Goal: Task Accomplishment & Management: Use online tool/utility

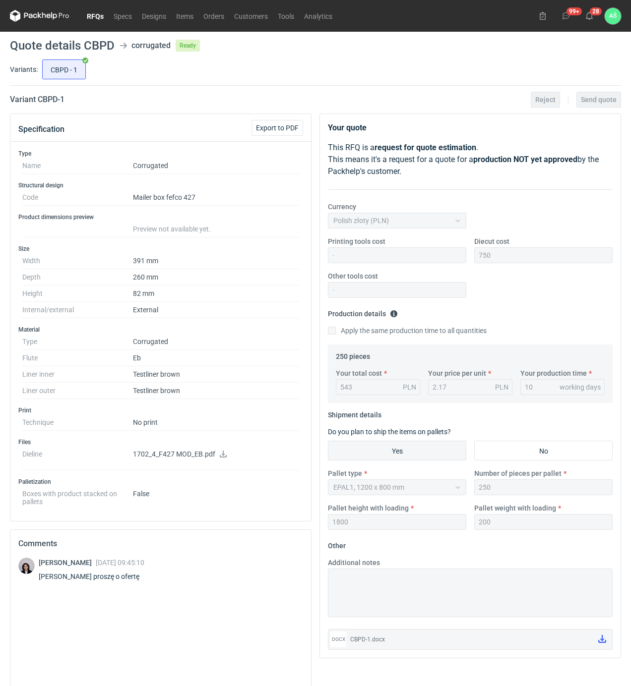
drag, startPoint x: 242, startPoint y: 76, endPoint x: 173, endPoint y: 64, distance: 69.9
click at [242, 76] on div "CBPD - 1" at bounding box center [330, 70] width 580 height 24
click at [589, 19] on use at bounding box center [588, 16] width 7 height 8
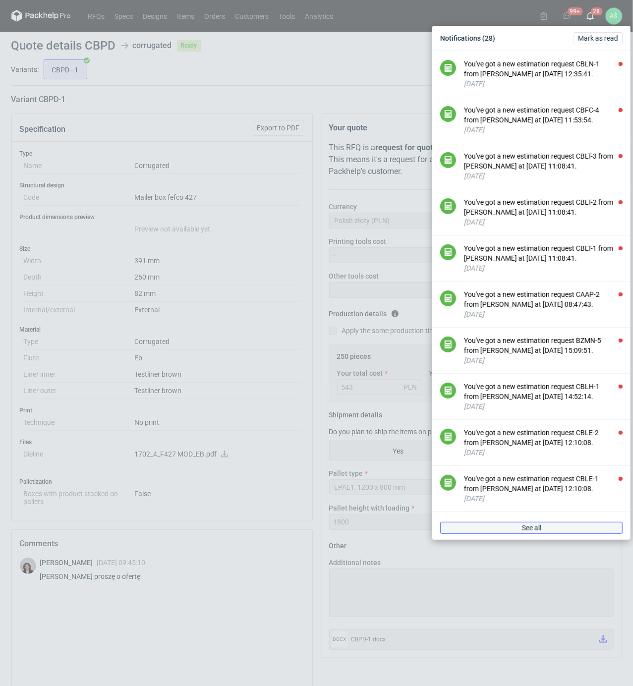
click at [526, 531] on span "See all" at bounding box center [531, 527] width 19 height 7
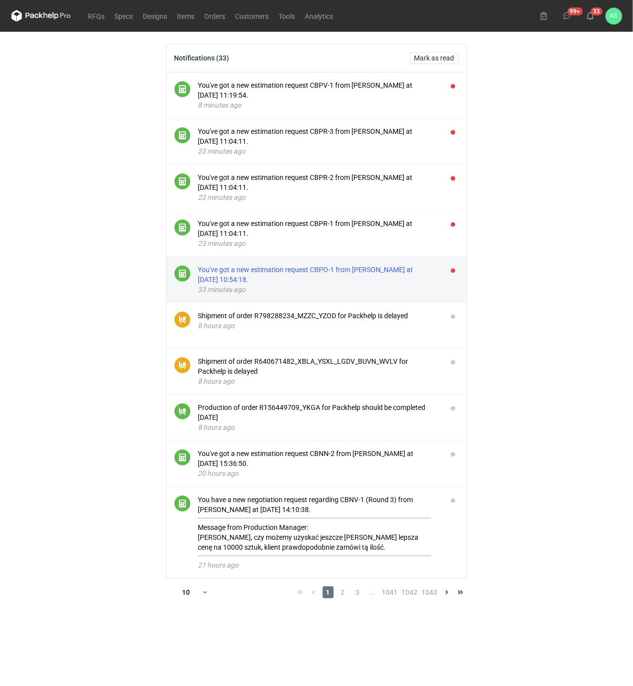
click at [342, 272] on div "You've got a new estimation request CBPO-1 from [PERSON_NAME] at [DATE] 10:54:1…" at bounding box center [318, 275] width 241 height 20
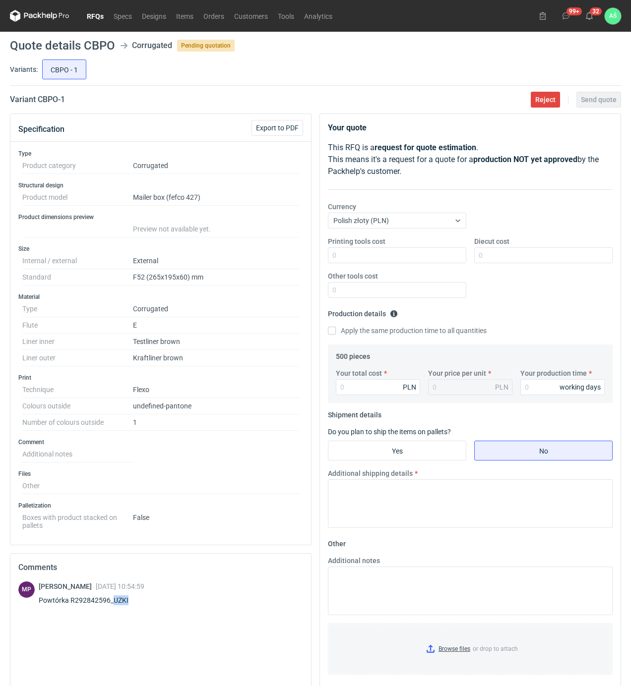
drag, startPoint x: 123, startPoint y: 603, endPoint x: 114, endPoint y: 605, distance: 10.0
click at [114, 605] on div "Powtórka R292842596_UZKI" at bounding box center [92, 600] width 106 height 10
copy div "UZKI"
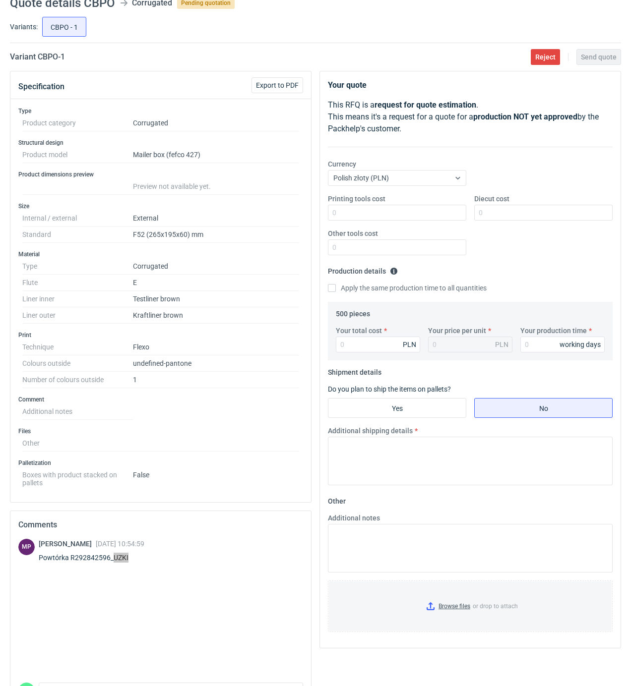
scroll to position [66, 0]
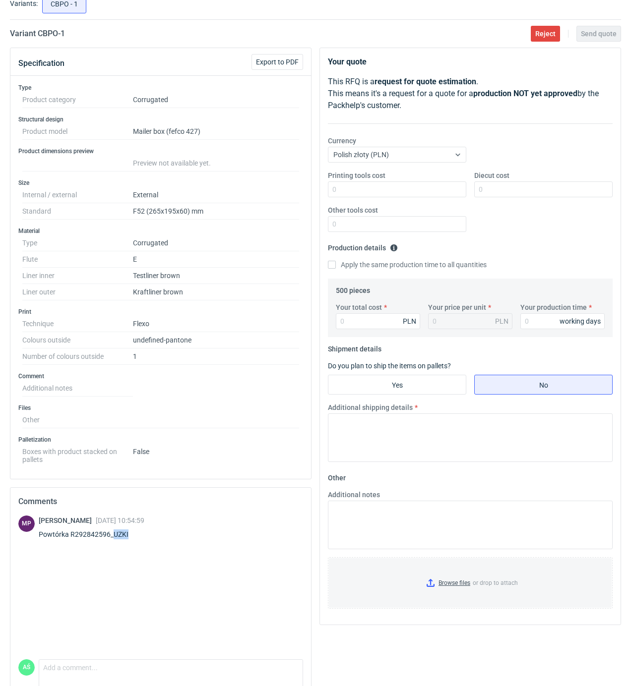
copy div "UZKI"
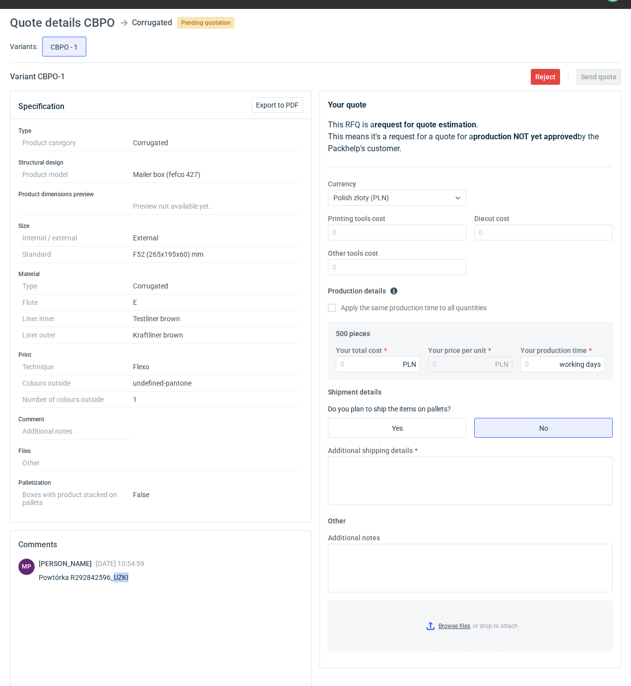
scroll to position [0, 0]
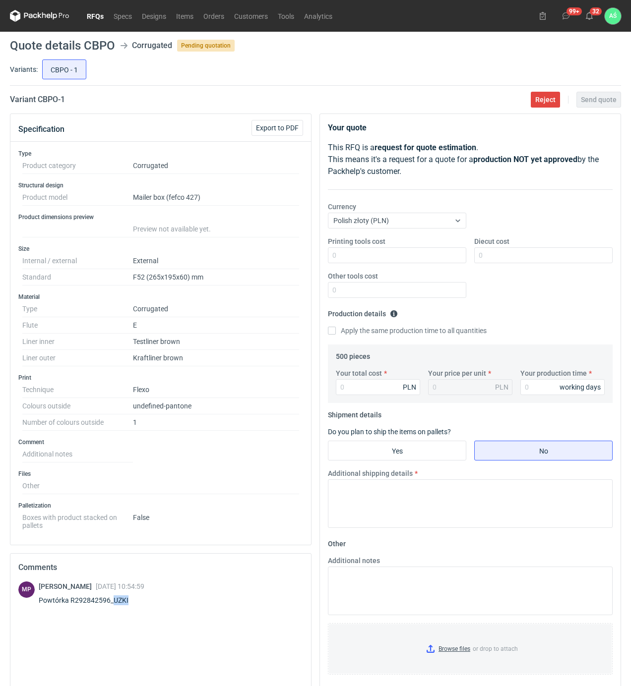
click at [195, 601] on div "MP [PERSON_NAME] [DATE] 10:54:59 Powtórka R292842596_UZKI" at bounding box center [160, 595] width 285 height 28
click at [507, 299] on div "Printing tools cost Diecut cost Other tools cost" at bounding box center [470, 270] width 292 height 69
click at [355, 393] on input "Your total cost" at bounding box center [378, 387] width 84 height 16
type input "5"
type input "0.01"
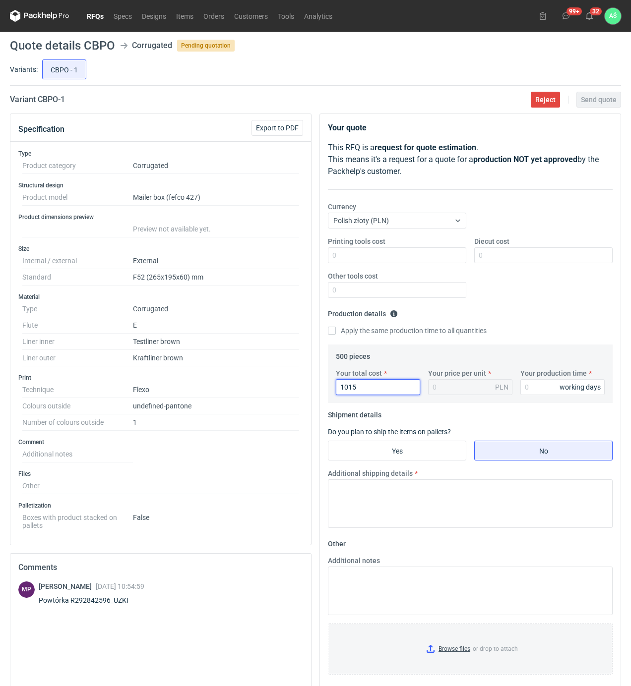
type input "1015"
type input "2.03"
type input "12"
drag, startPoint x: 387, startPoint y: 443, endPoint x: 419, endPoint y: 463, distance: 37.7
click at [388, 444] on input "Yes" at bounding box center [396, 450] width 137 height 19
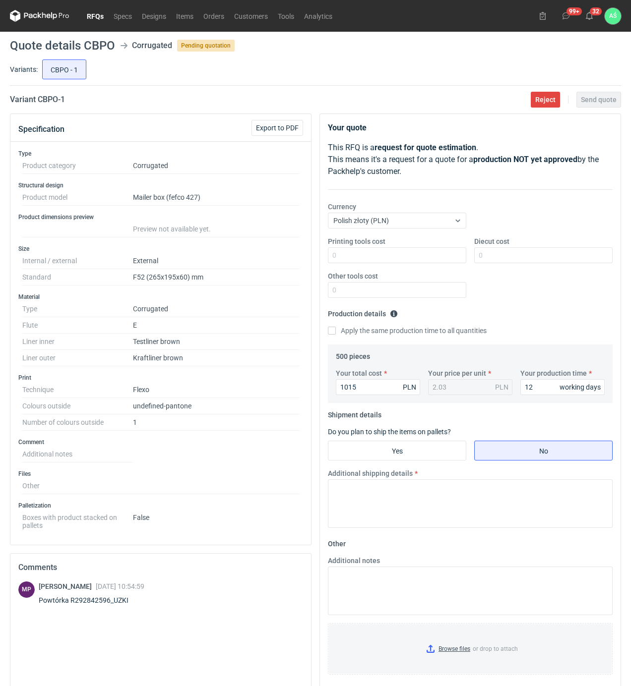
radio input "true"
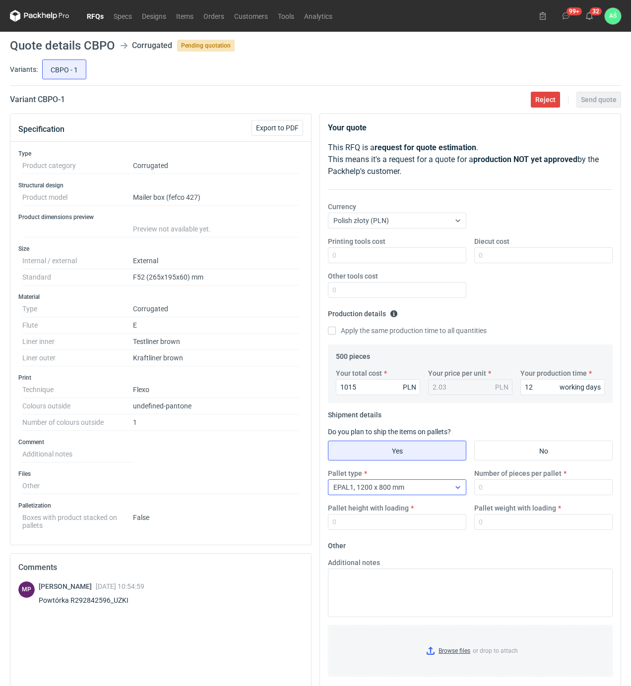
click at [424, 484] on div "EPAL1, 1200 x 800 mm" at bounding box center [388, 487] width 121 height 14
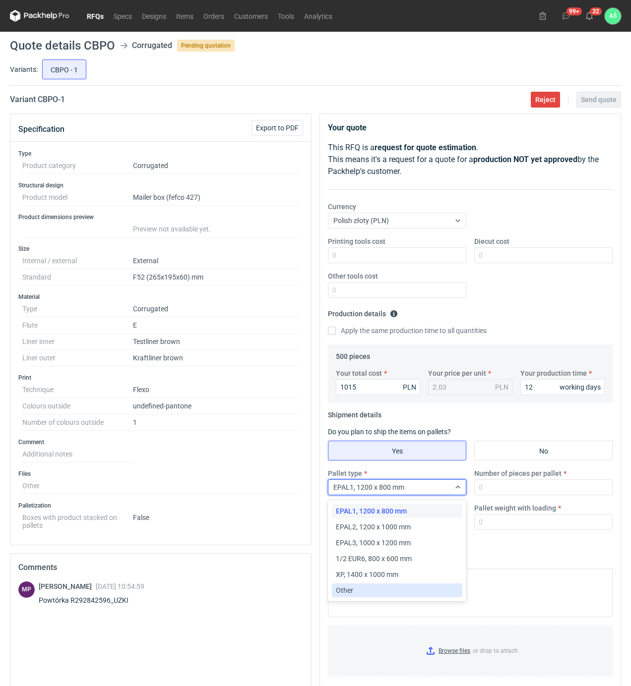
click at [353, 585] on div "Other" at bounding box center [397, 590] width 130 height 14
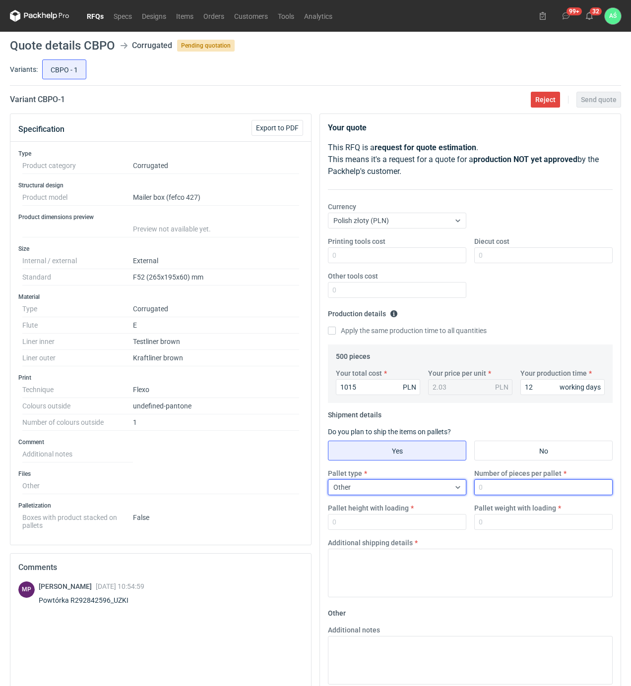
click at [519, 486] on input "Number of pieces per pallet" at bounding box center [543, 487] width 138 height 16
type input "250"
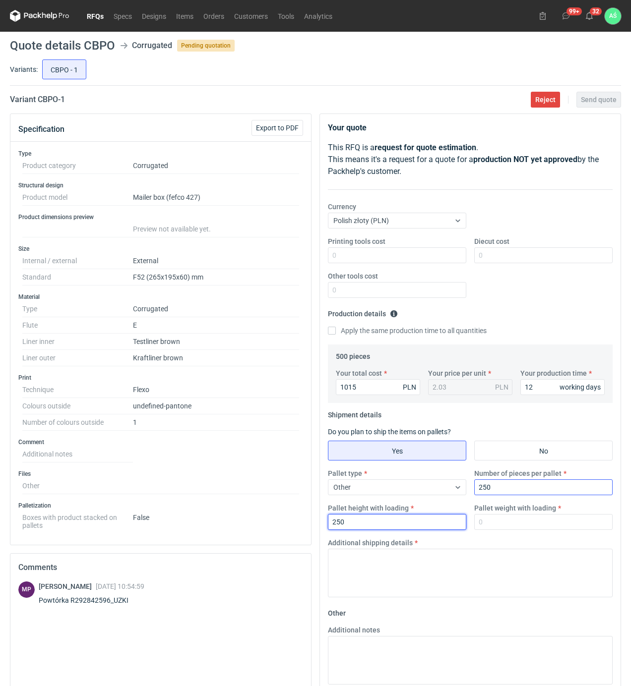
type input "250"
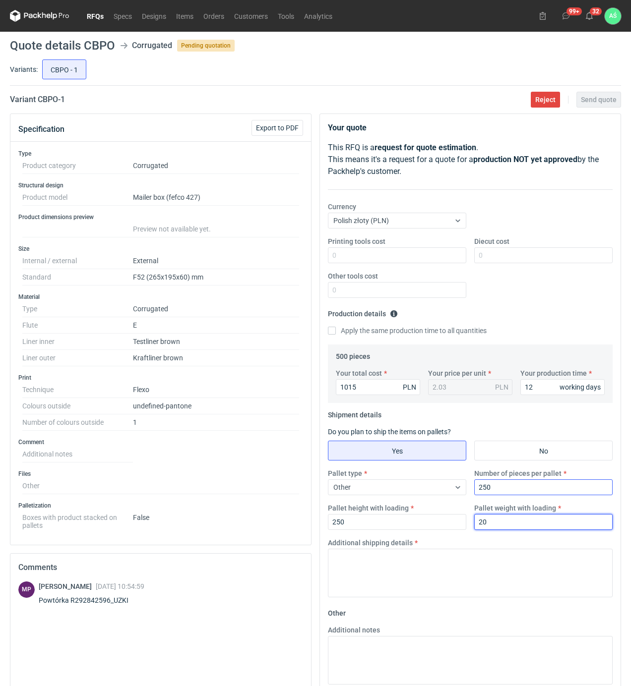
type input "20"
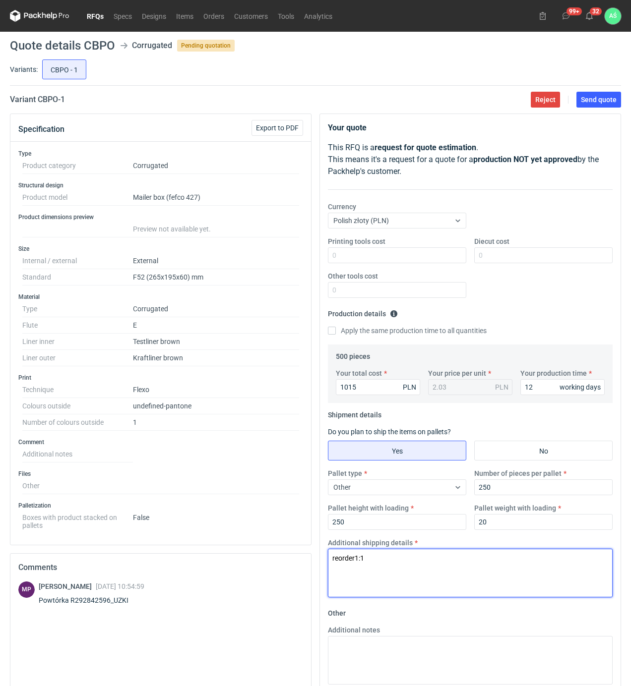
click at [421, 574] on textarea "reorder1:1" at bounding box center [470, 573] width 285 height 49
type textarea "reorder1:1 PAKOWANIE W PACZKI"
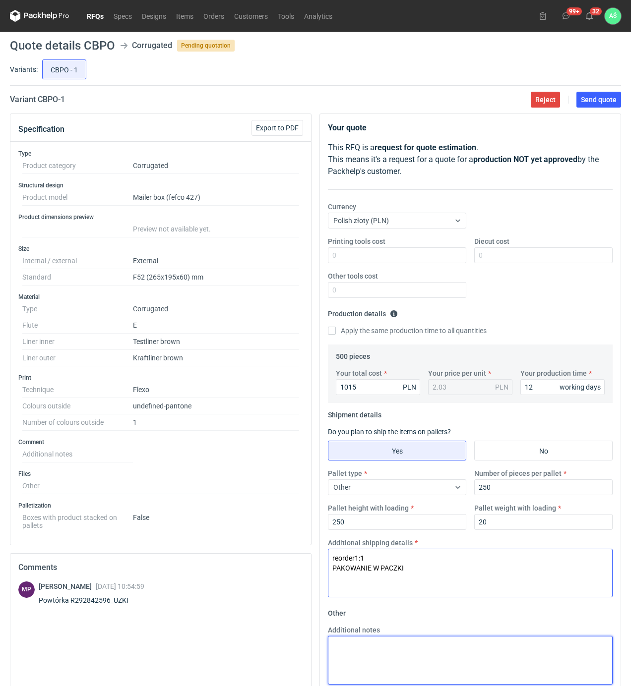
paste textarea "reorder1:1 PAKOWANIE W PACZKI"
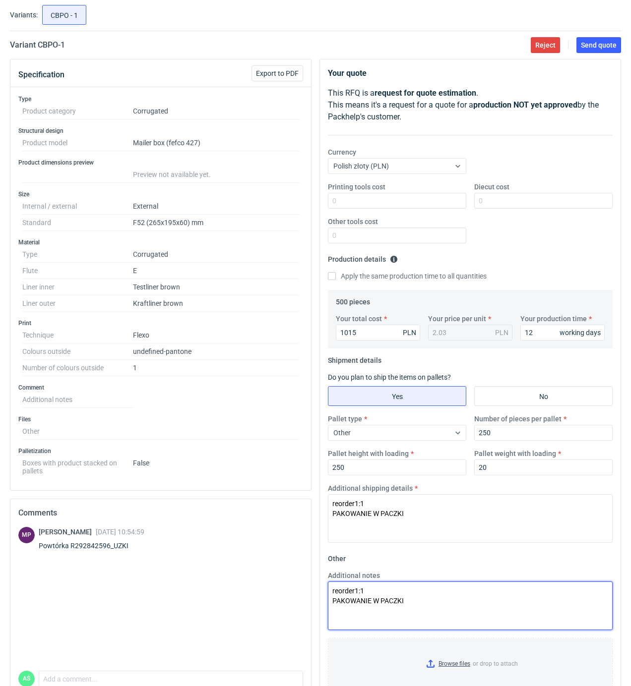
scroll to position [108, 0]
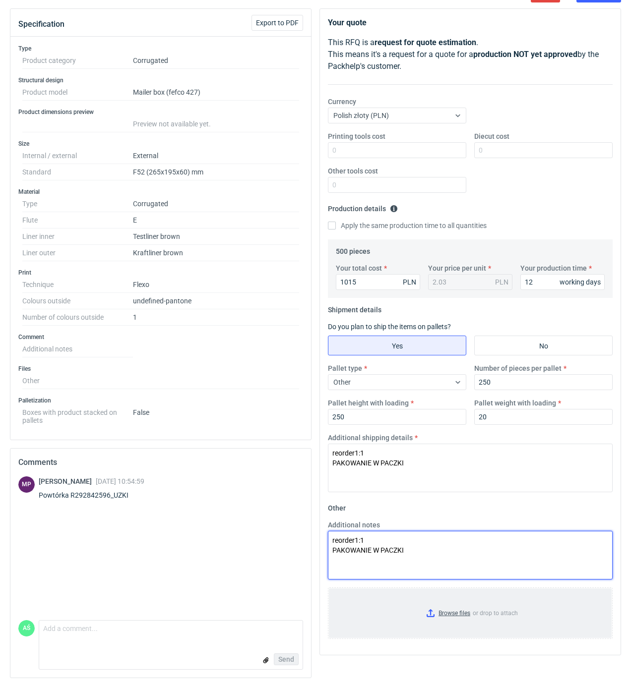
type textarea "reorder1:1 PAKOWANIE W PACZKI"
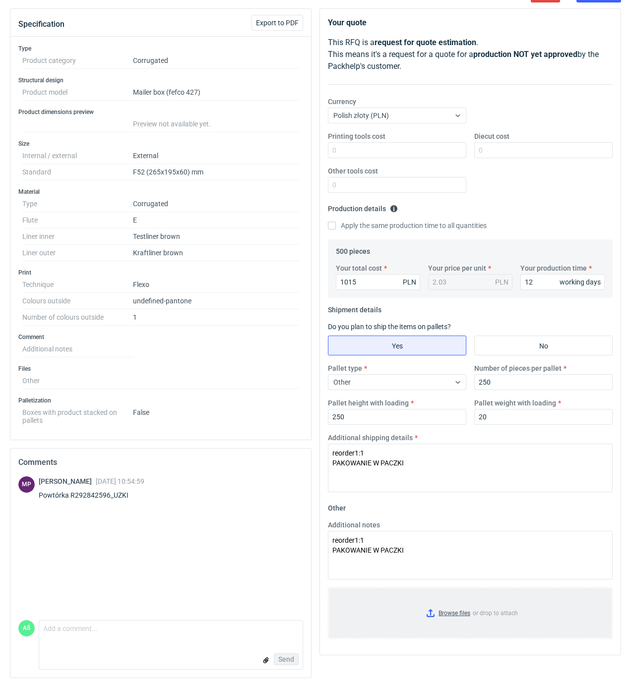
click at [456, 613] on input "Browse files or drop to attach" at bounding box center [470, 613] width 283 height 50
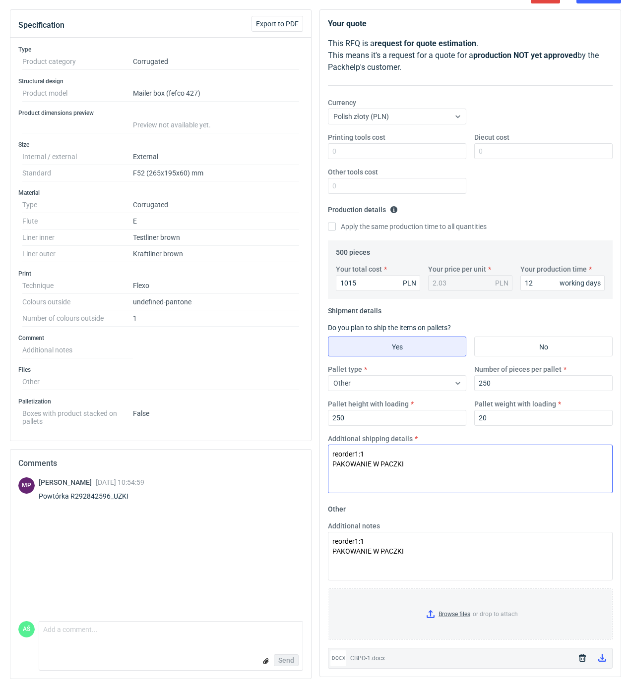
scroll to position [0, 0]
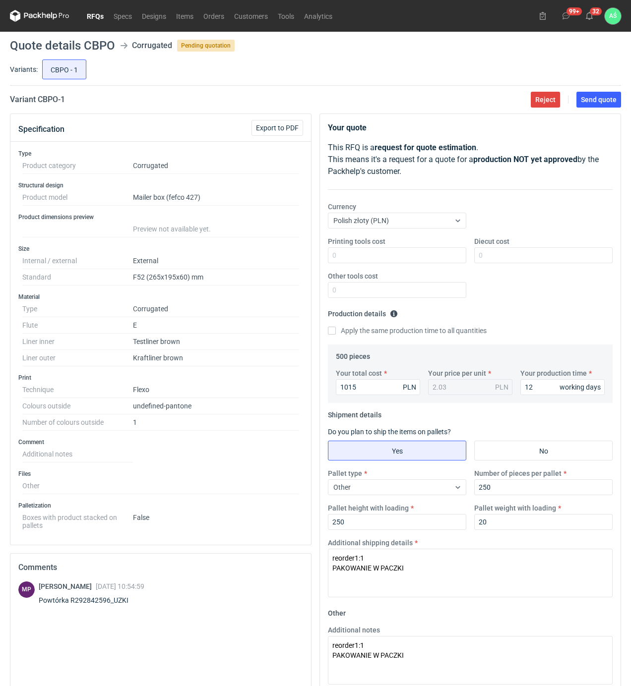
click at [597, 112] on main "Quote details CBPO Corrugated Pending quotation Variants: CBPO - 1 Variant CBPO…" at bounding box center [315, 411] width 619 height 759
click at [597, 104] on button "Send quote" at bounding box center [598, 100] width 45 height 16
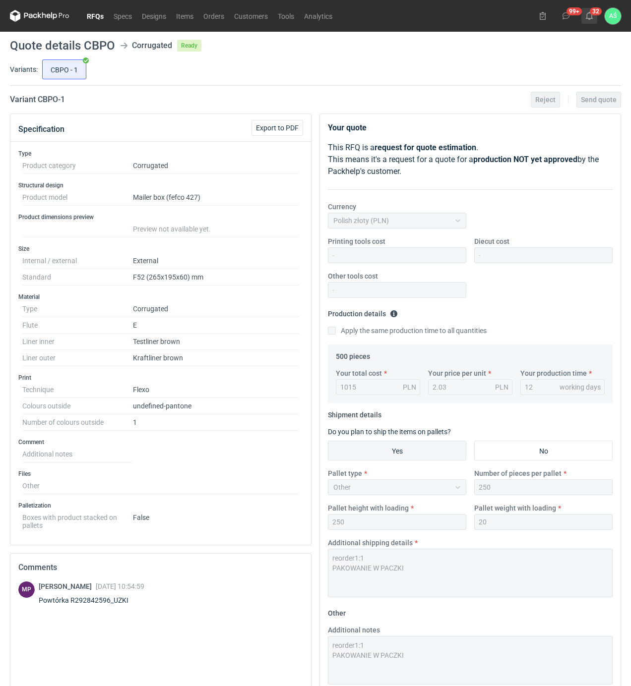
click at [591, 15] on use at bounding box center [588, 16] width 7 height 8
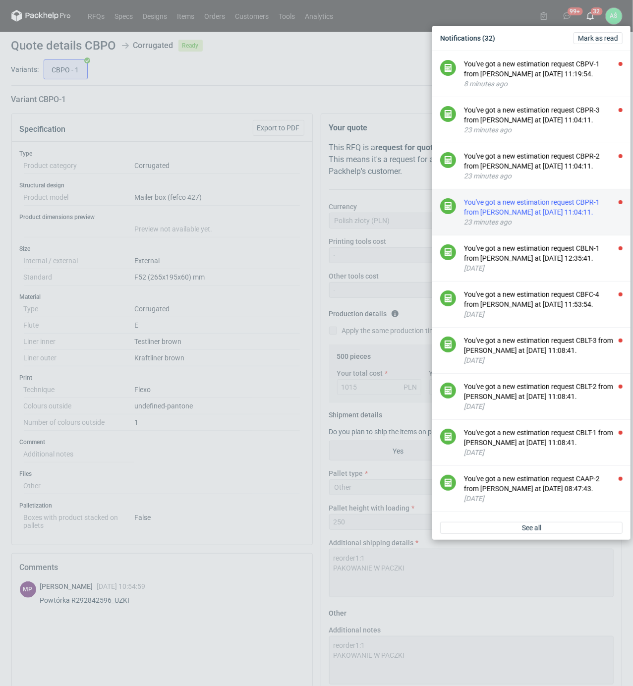
click at [541, 227] on div "23 minutes ago" at bounding box center [543, 222] width 159 height 10
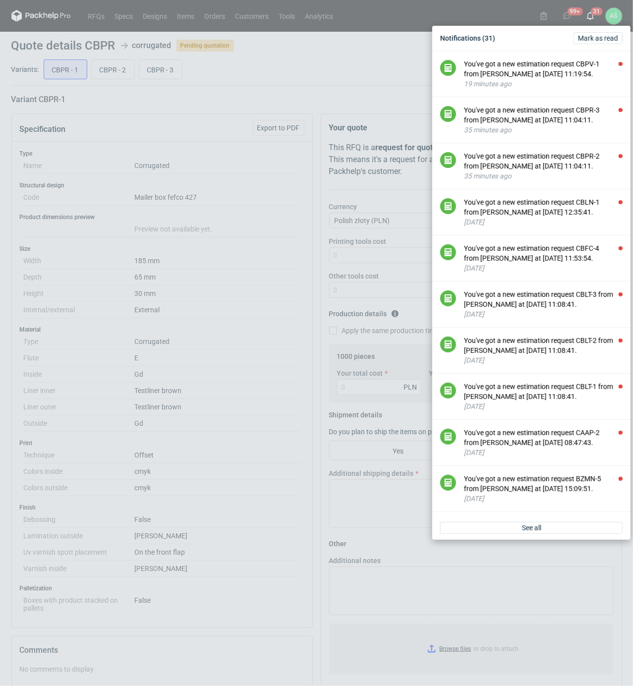
click at [217, 149] on div "Notifications (31) [PERSON_NAME] as read You've got a new estimation request CB…" at bounding box center [316, 343] width 633 height 686
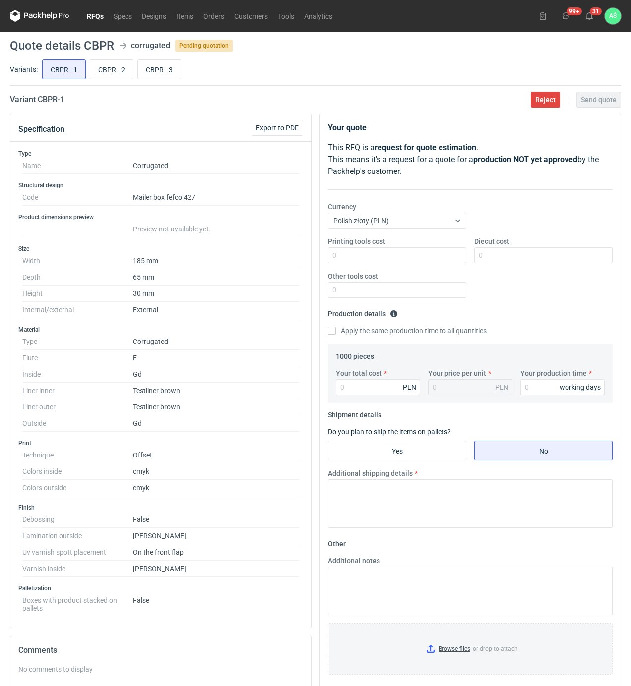
scroll to position [192, 0]
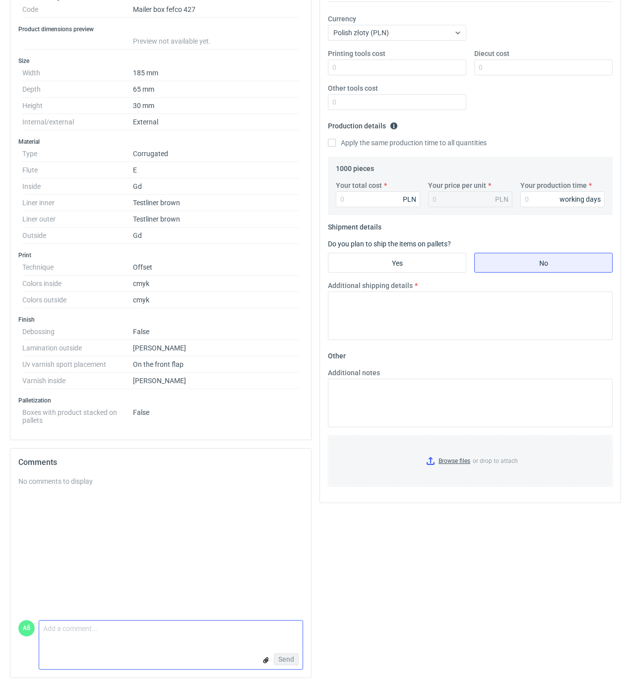
click at [107, 636] on textarea "Comment message" at bounding box center [170, 631] width 263 height 21
type textarea "A CZY TU PRZYPDEMNPIIE BYĆ LAKIER uv błysk"
click at [290, 656] on span "Send" at bounding box center [286, 659] width 16 height 7
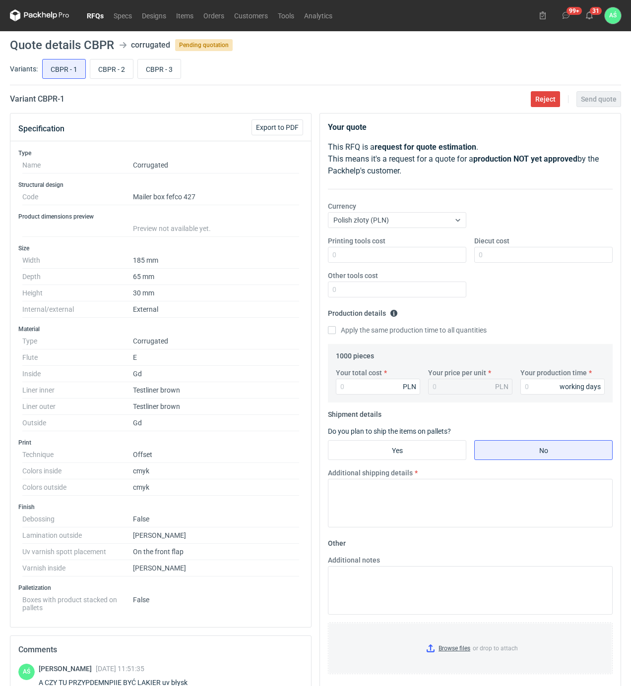
scroll to position [0, 0]
click at [103, 62] on input "CBPR - 2" at bounding box center [111, 69] width 43 height 19
radio input "true"
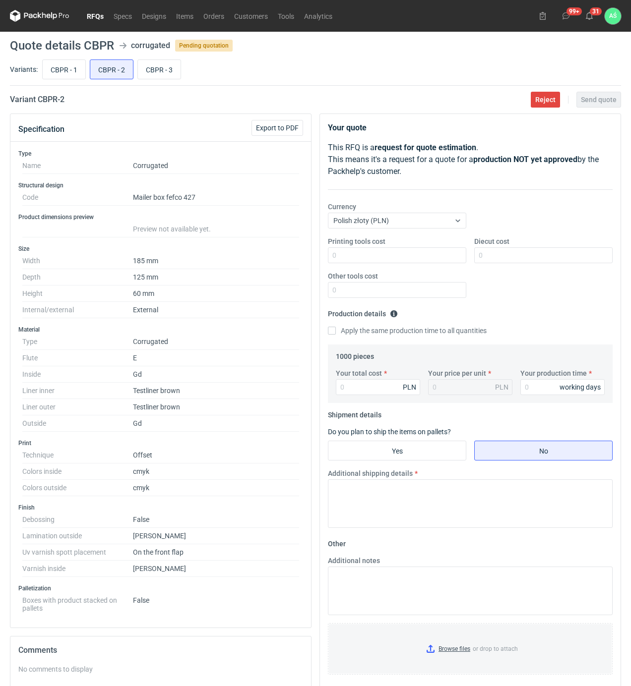
click at [135, 66] on div "CBPR - 1 CBPR - 2 CBPR - 3" at bounding box center [330, 70] width 580 height 24
click at [153, 68] on input "CBPR - 3" at bounding box center [159, 69] width 43 height 19
radio input "true"
click at [112, 62] on input "CBPR - 2" at bounding box center [111, 69] width 43 height 19
radio input "true"
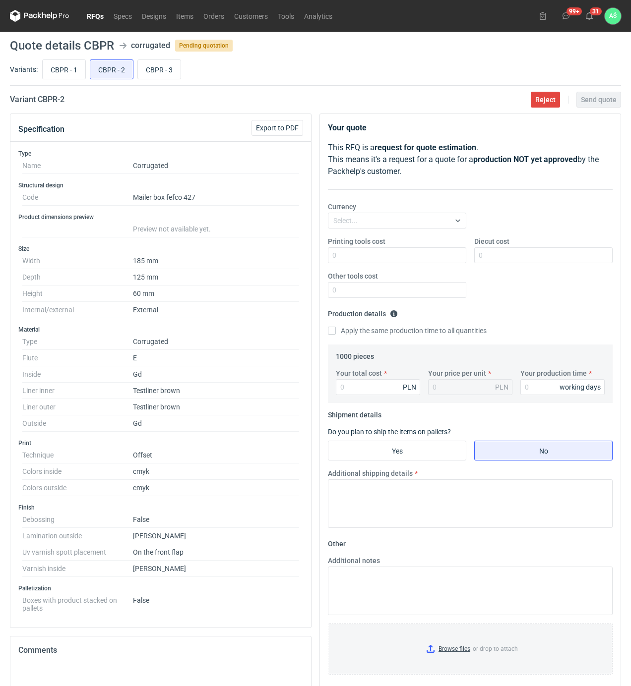
click at [86, 66] on div "CBPR - 1 CBPR - 2 CBPR - 3" at bounding box center [330, 70] width 580 height 24
click at [162, 64] on input "CBPR - 3" at bounding box center [159, 69] width 43 height 19
radio input "true"
click at [68, 62] on input "CBPR - 1" at bounding box center [64, 69] width 43 height 19
radio input "true"
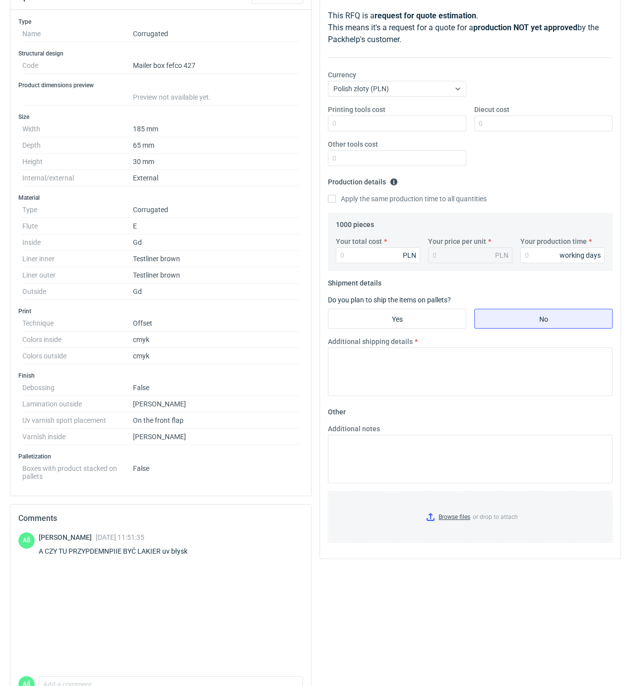
scroll to position [66, 0]
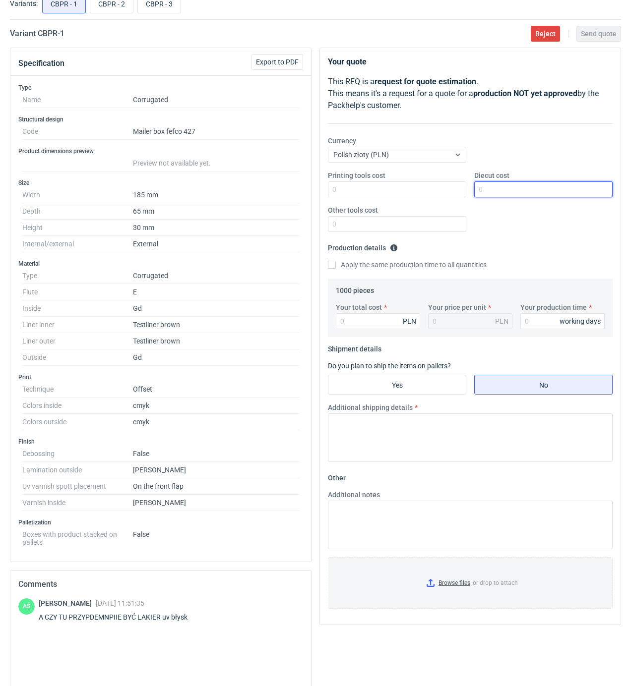
click at [498, 190] on input "Diecut cost" at bounding box center [543, 189] width 138 height 16
type input "700"
click at [372, 189] on input "Printing tools cost" at bounding box center [397, 189] width 138 height 16
type input "700"
click at [375, 323] on input "Your total cost" at bounding box center [378, 321] width 84 height 16
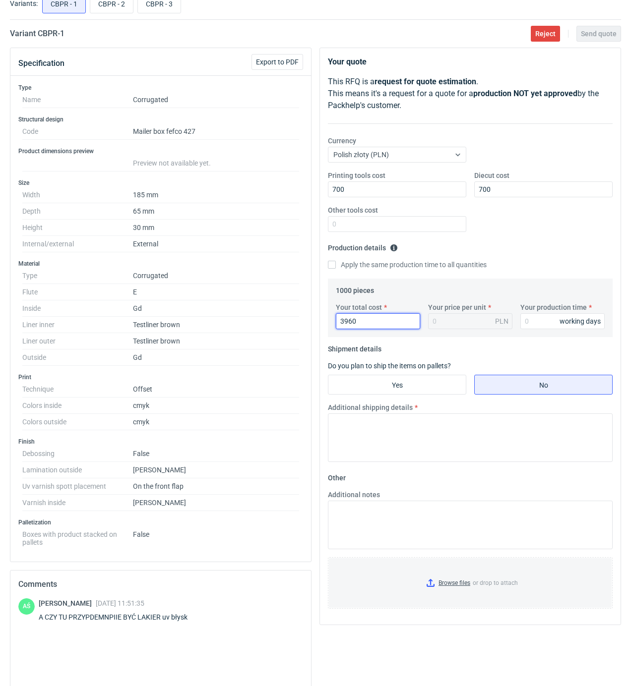
type input "3960"
type input "3.96"
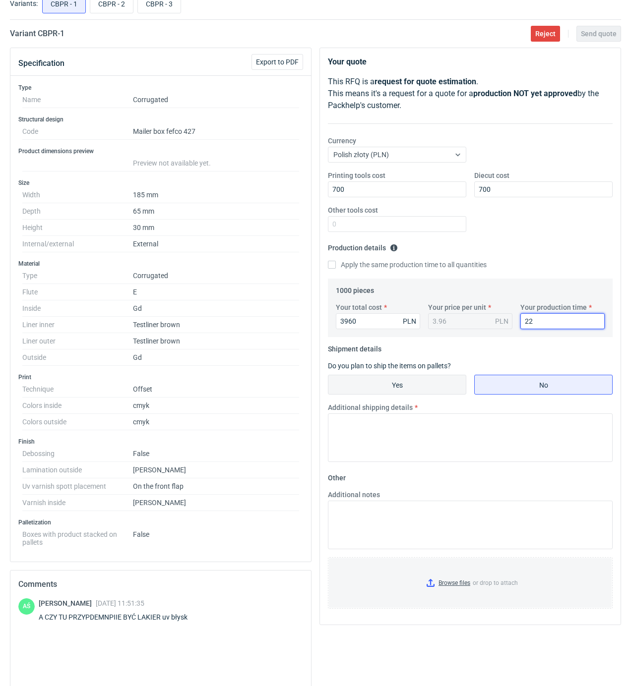
type input "22"
click at [404, 379] on input "Yes" at bounding box center [396, 384] width 137 height 19
radio input "true"
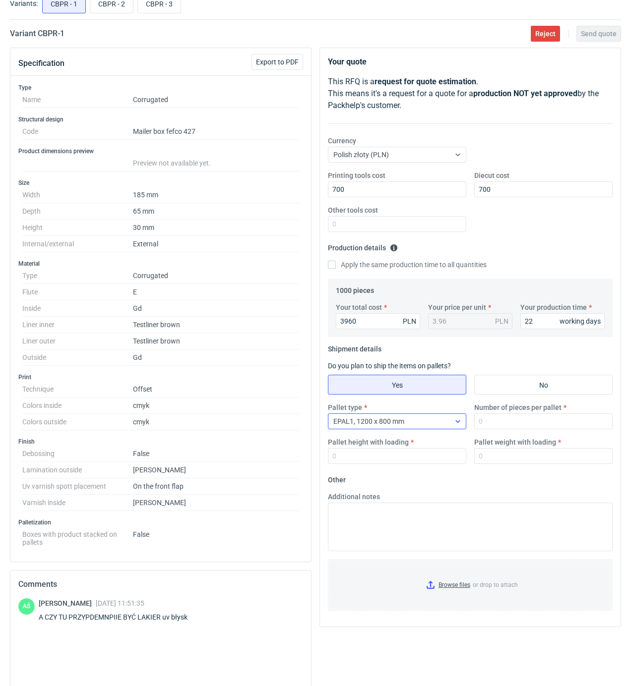
click at [428, 418] on div "EPAL1, 1200 x 800 mm" at bounding box center [388, 421] width 121 height 14
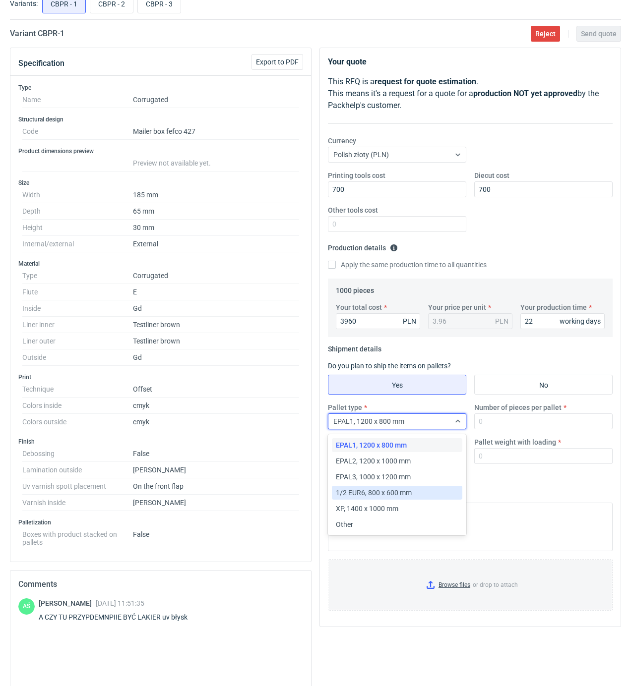
click at [375, 488] on span "1/2 EUR6, 800 x 600 mm" at bounding box center [374, 493] width 76 height 10
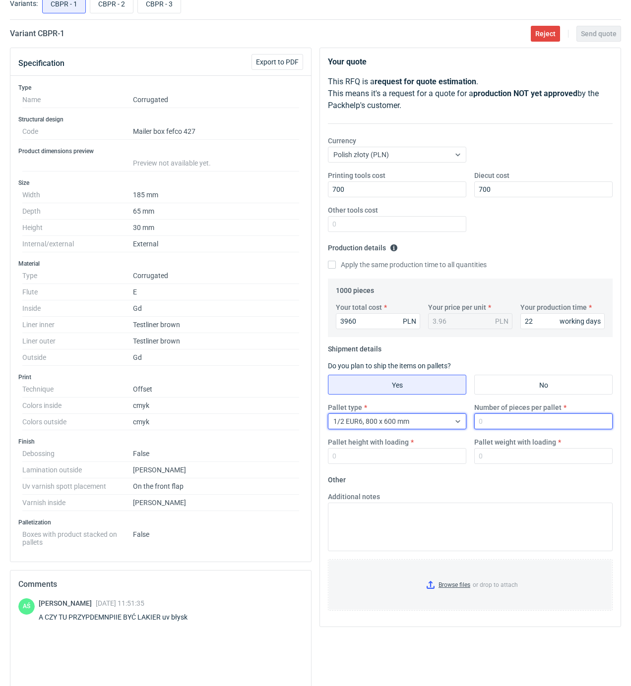
click at [489, 423] on input "Number of pieces per pallet" at bounding box center [543, 421] width 138 height 16
type input "1000"
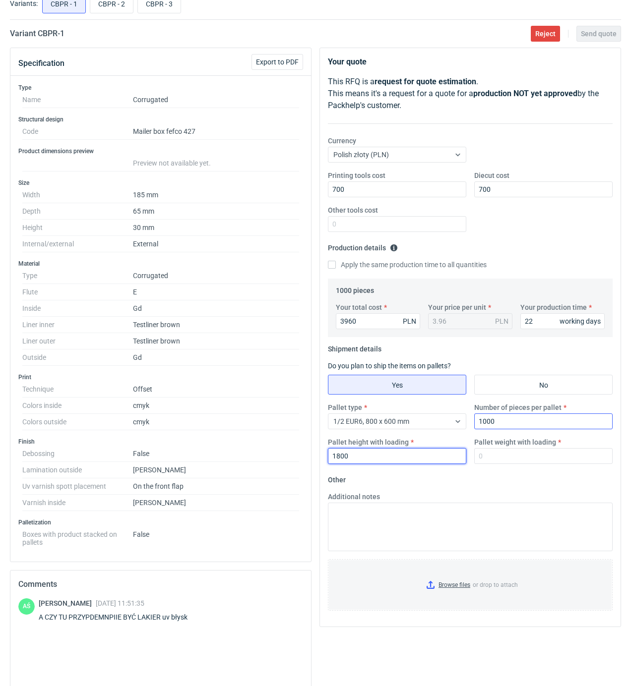
type input "1800"
type input "350"
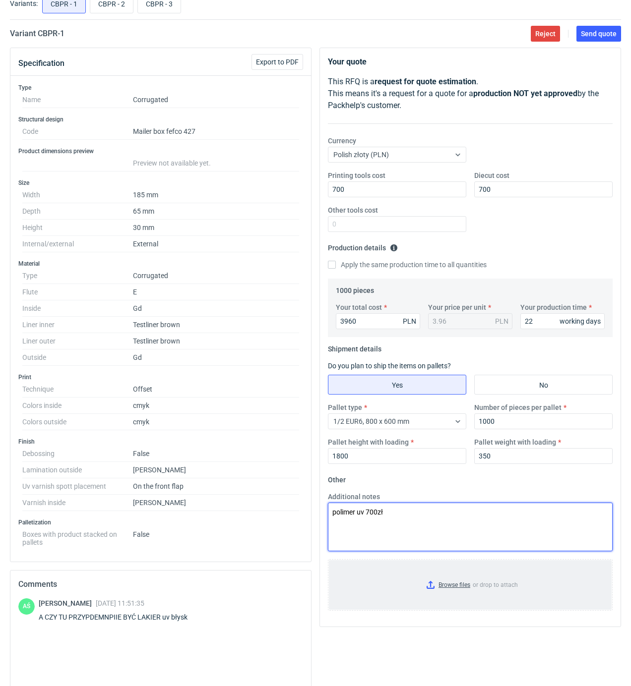
type textarea "polimer uv 700zł"
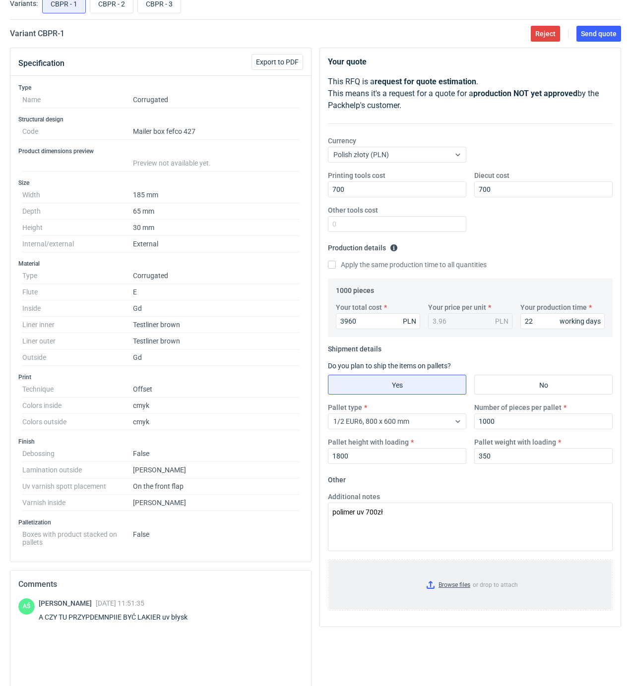
click at [462, 588] on input "Browse files or drop to attach" at bounding box center [470, 585] width 283 height 50
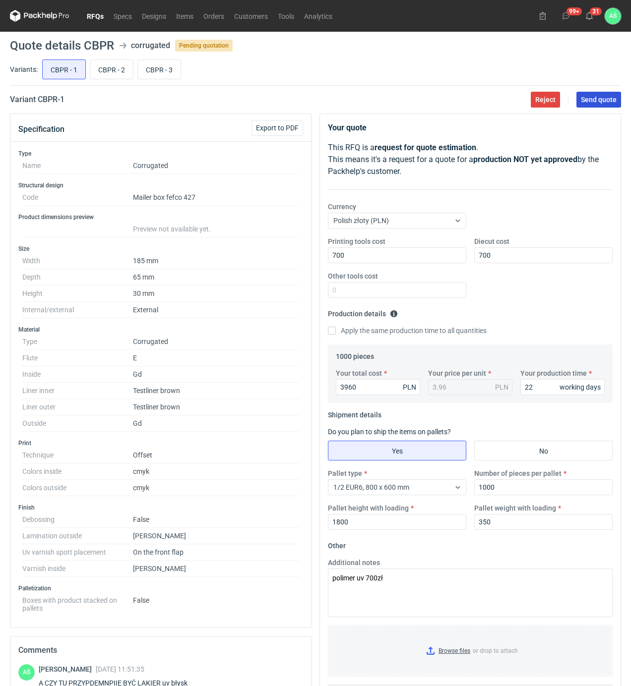
click at [599, 100] on span "Send quote" at bounding box center [598, 99] width 36 height 7
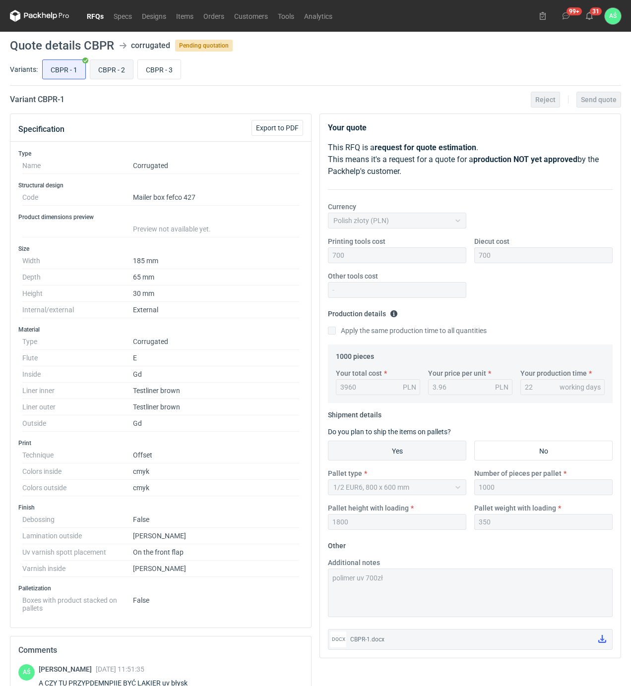
click at [104, 72] on input "CBPR - 2" at bounding box center [111, 69] width 43 height 19
radio input "true"
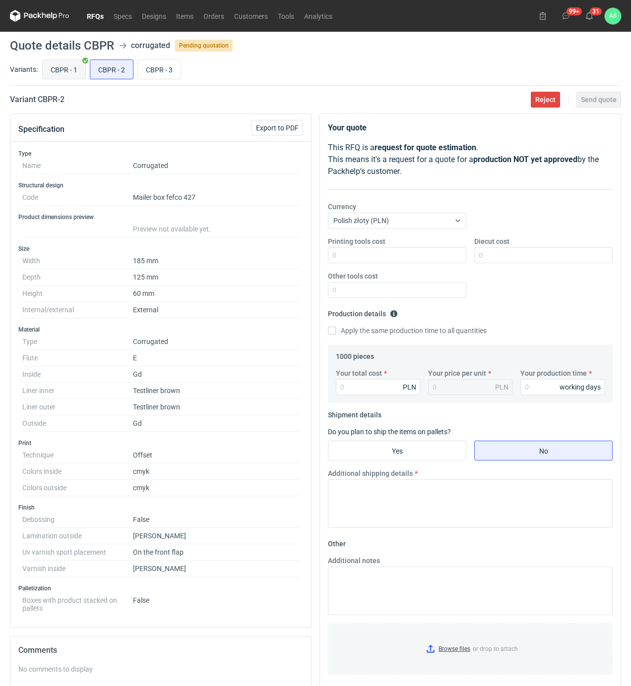
click at [68, 71] on input "CBPR - 1" at bounding box center [64, 69] width 43 height 19
radio input "true"
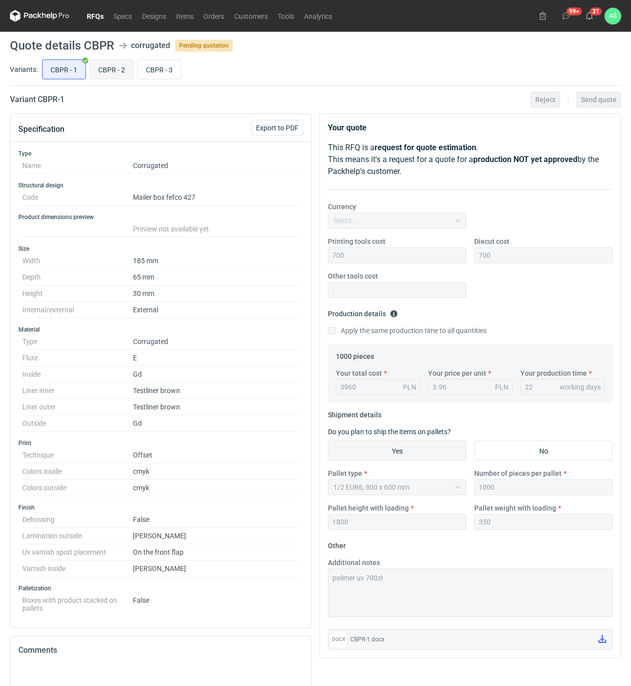
click at [114, 70] on input "CBPR - 2" at bounding box center [111, 69] width 43 height 19
radio input "true"
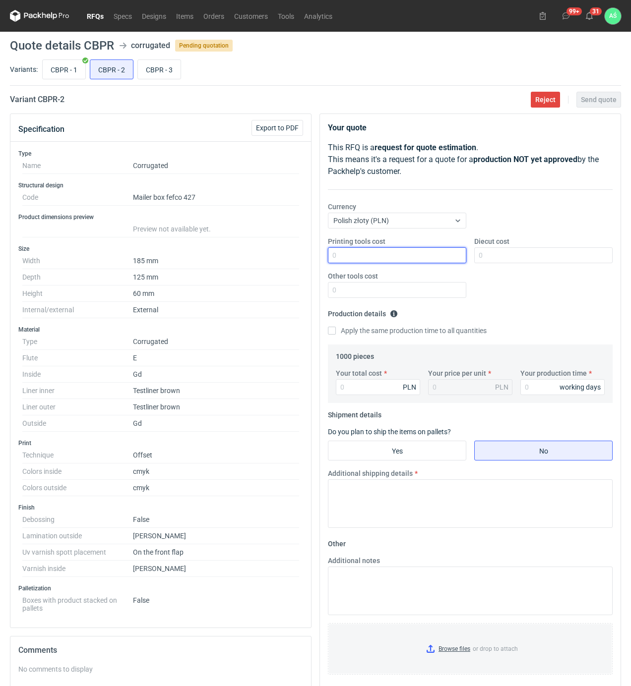
click at [447, 256] on input "Printing tools cost" at bounding box center [397, 255] width 138 height 16
type input "700"
type input "850"
type input "4390"
type input "4.39"
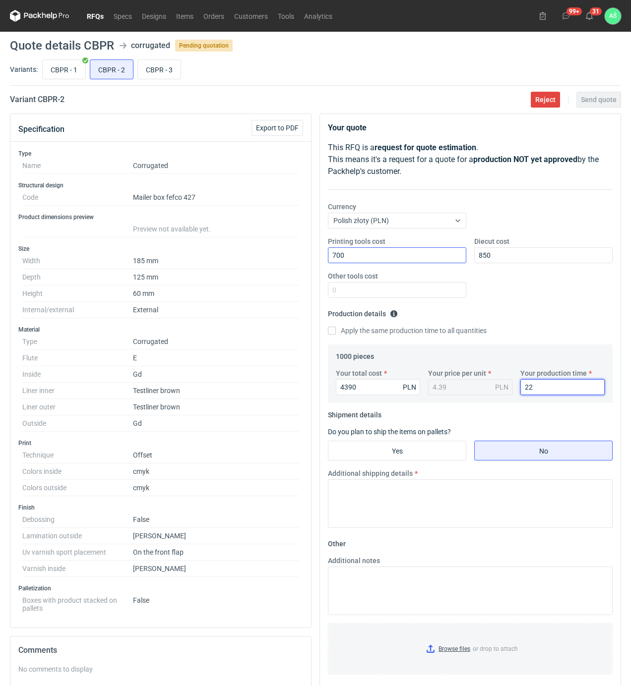
type input "22"
click at [417, 447] on input "Yes" at bounding box center [396, 450] width 137 height 19
radio input "true"
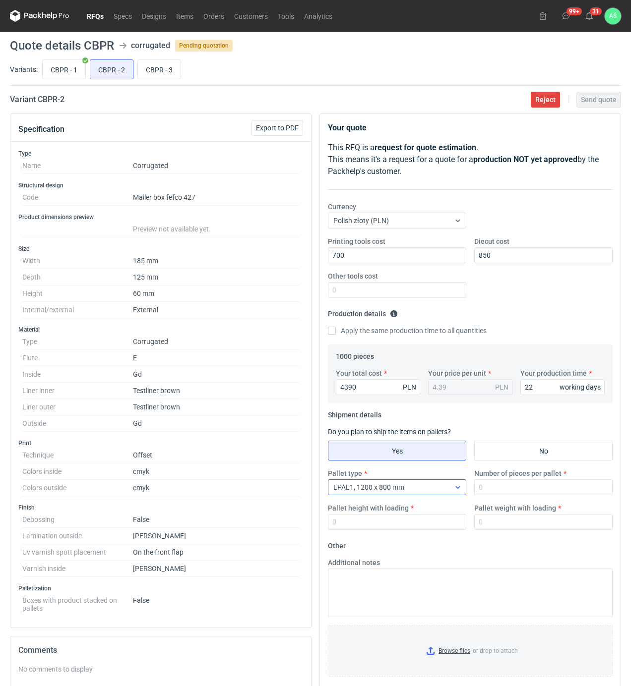
click at [404, 491] on span "EPAL1, 1200 x 800 mm" at bounding box center [368, 487] width 71 height 8
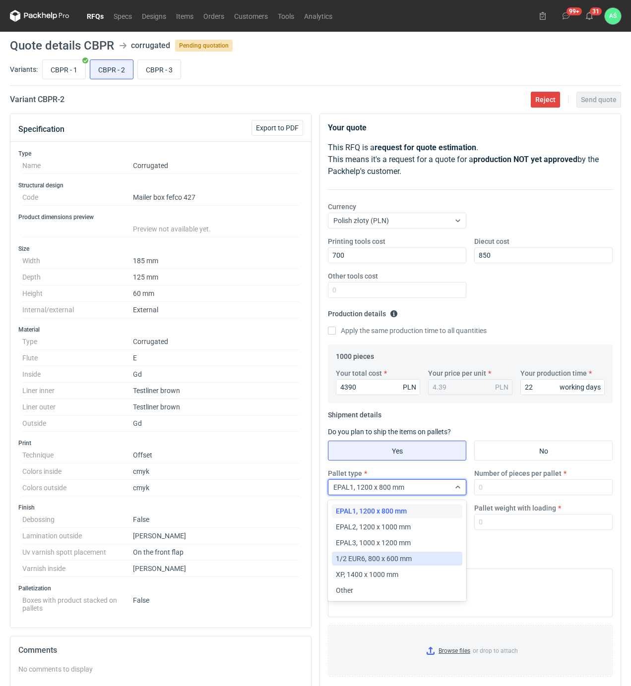
click at [373, 562] on span "1/2 EUR6, 800 x 600 mm" at bounding box center [374, 559] width 76 height 10
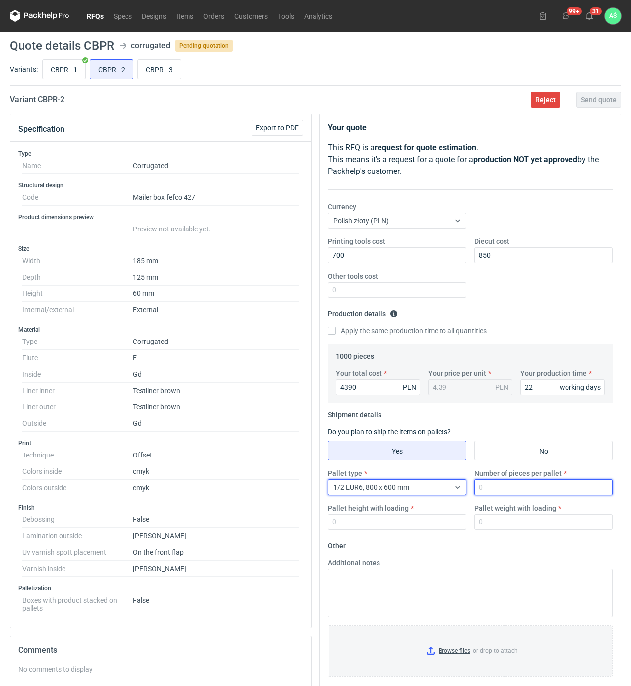
click at [494, 492] on input "Number of pieces per pallet" at bounding box center [543, 487] width 138 height 16
type input "1000"
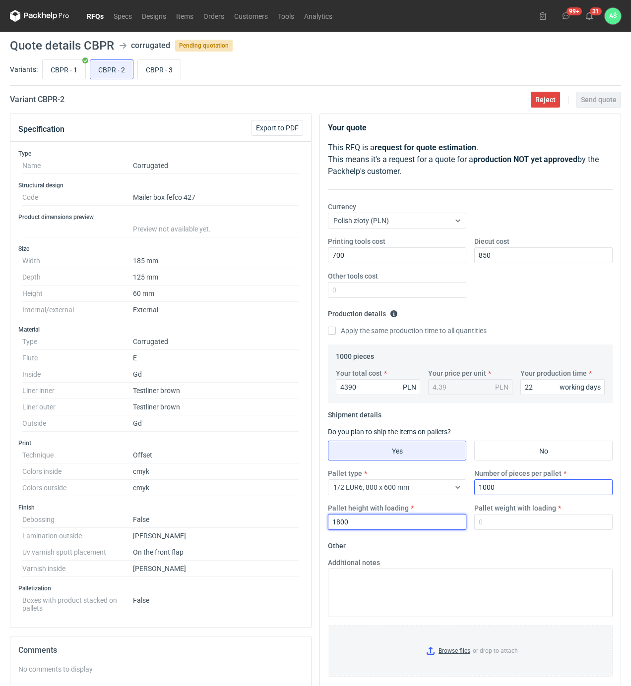
type input "1800"
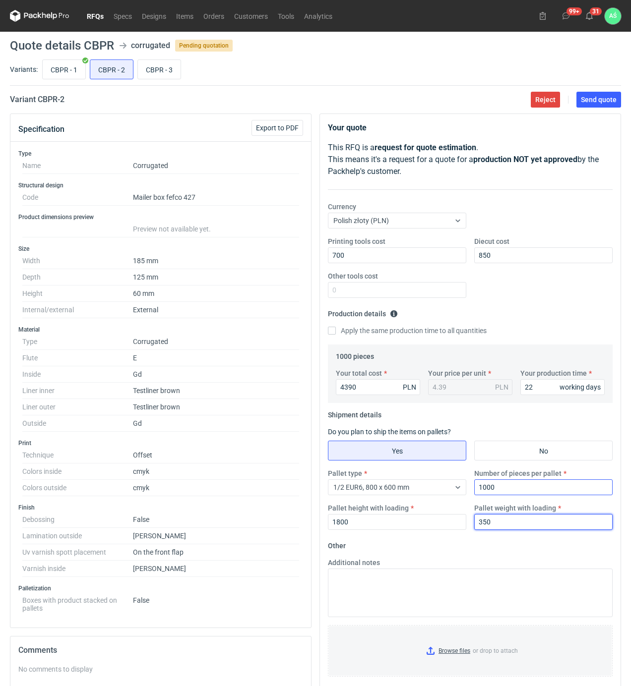
type input "350"
click at [464, 648] on input "Browse files or drop to attach" at bounding box center [470, 651] width 283 height 50
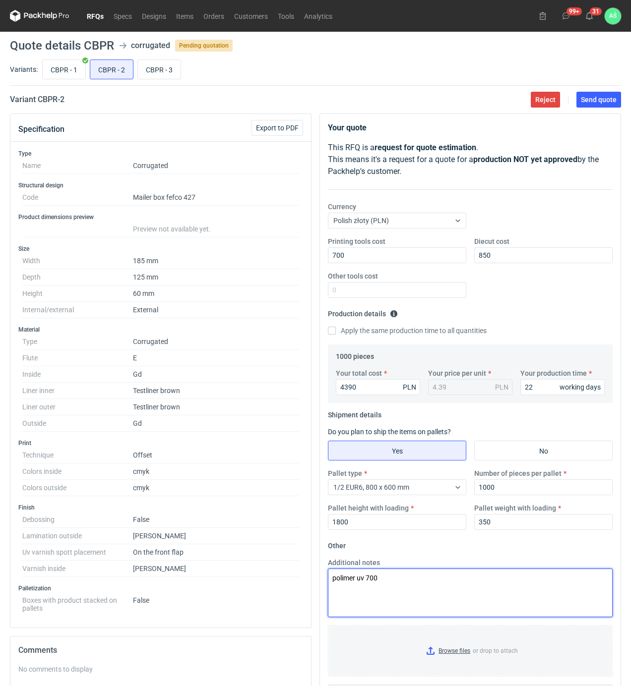
click at [397, 583] on textarea "polimer uv 700" at bounding box center [470, 593] width 285 height 49
type textarea "polimer uv 700zł"
click at [599, 104] on button "Send quote" at bounding box center [598, 100] width 45 height 16
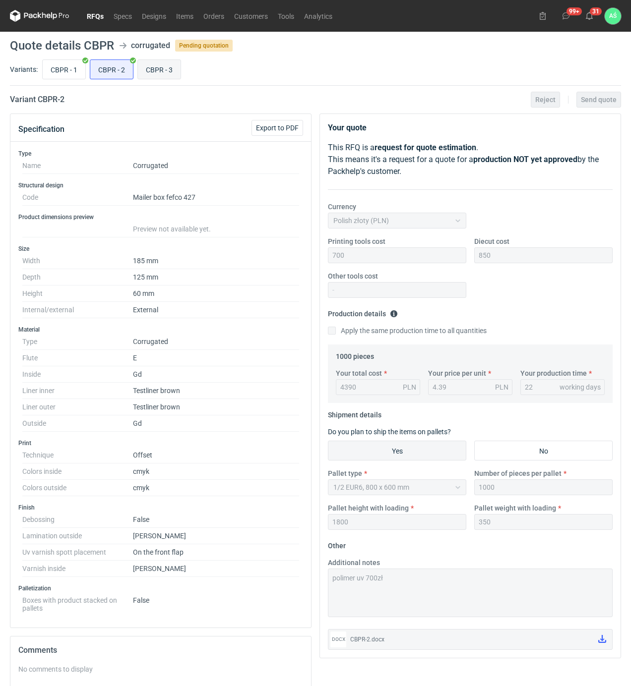
click at [165, 70] on input "CBPR - 3" at bounding box center [159, 69] width 43 height 19
radio input "true"
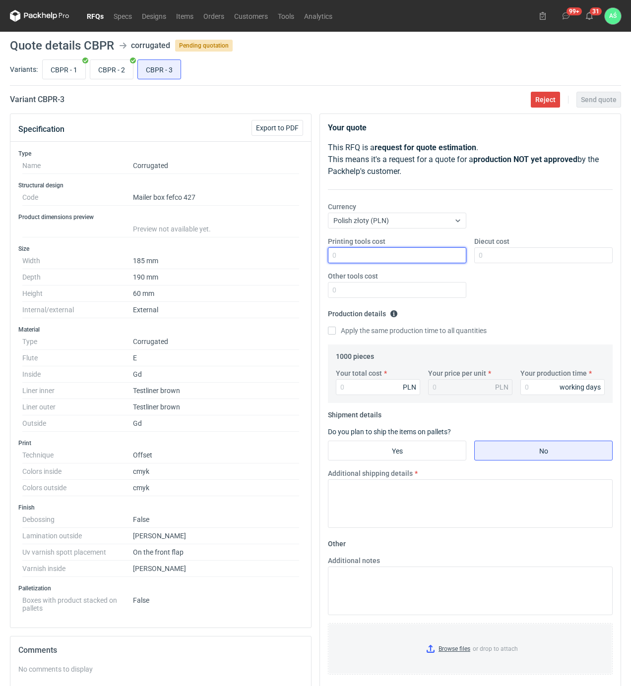
click at [439, 258] on input "Printing tools cost" at bounding box center [397, 255] width 138 height 16
type input "700"
type input "1000"
type input "4750"
type input "4.75"
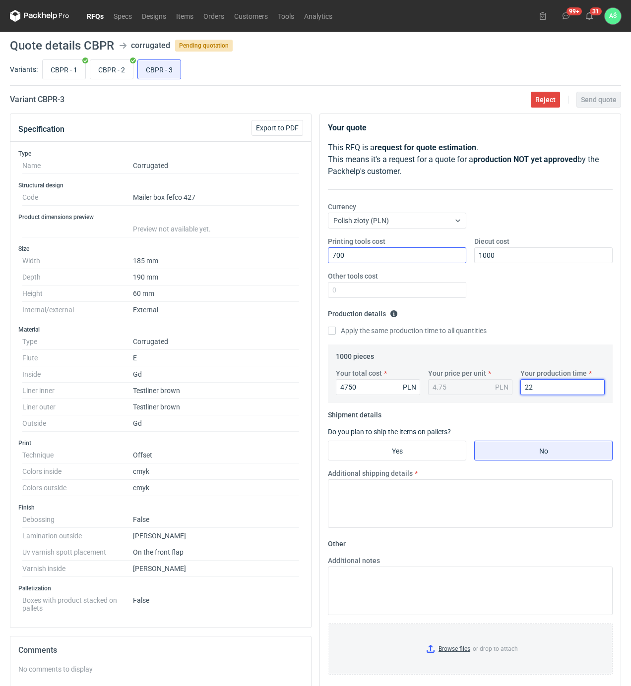
type input "22"
drag, startPoint x: 418, startPoint y: 443, endPoint x: 421, endPoint y: 451, distance: 8.3
click at [418, 445] on input "Yes" at bounding box center [396, 450] width 137 height 19
radio input "true"
click at [422, 458] on input "Yes" at bounding box center [396, 450] width 137 height 19
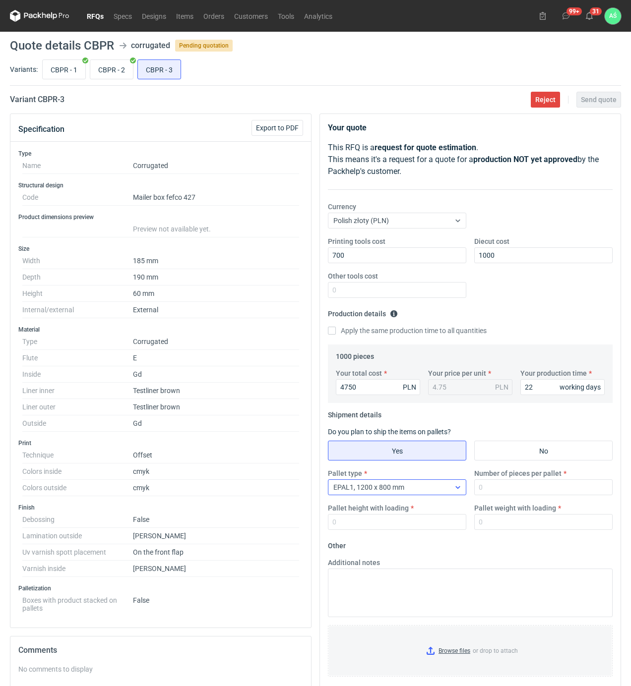
click at [421, 486] on div "EPAL1, 1200 x 800 mm" at bounding box center [388, 487] width 121 height 14
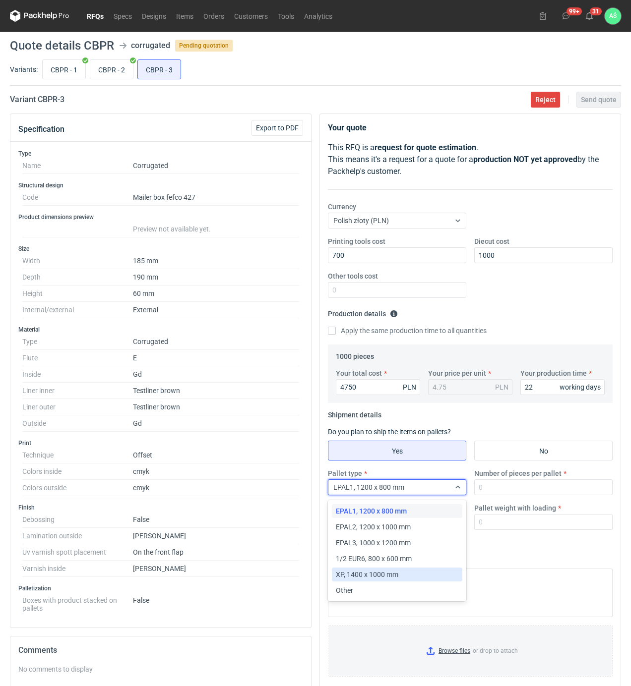
click at [384, 574] on span "XP, 1400 x 1000 mm" at bounding box center [367, 575] width 62 height 10
click at [401, 485] on div "XP, 1400 x 1000 mm" at bounding box center [388, 487] width 121 height 14
click at [385, 557] on span "1/2 EUR6, 800 x 600 mm" at bounding box center [374, 559] width 76 height 10
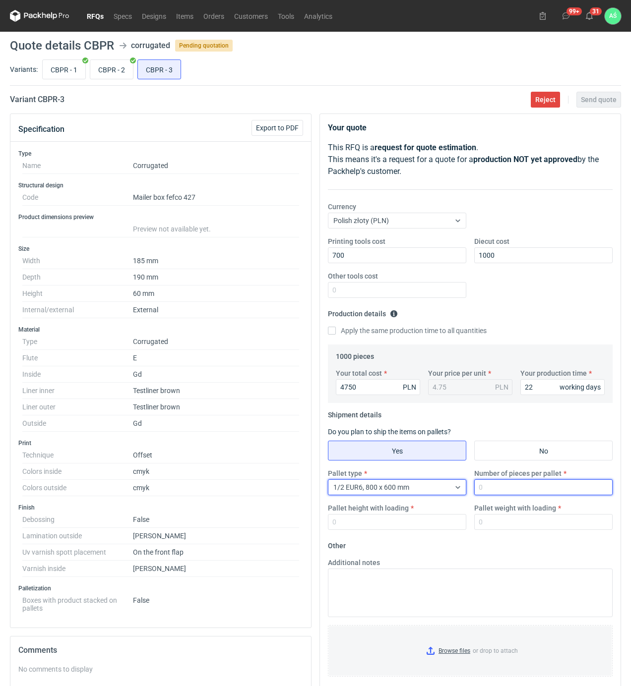
click at [506, 485] on input "Number of pieces per pallet" at bounding box center [543, 487] width 138 height 16
type input "1000"
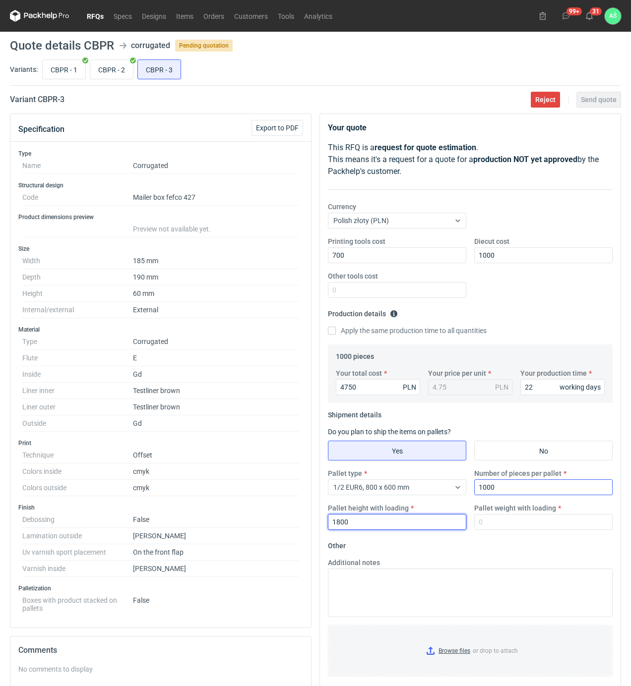
type input "1800"
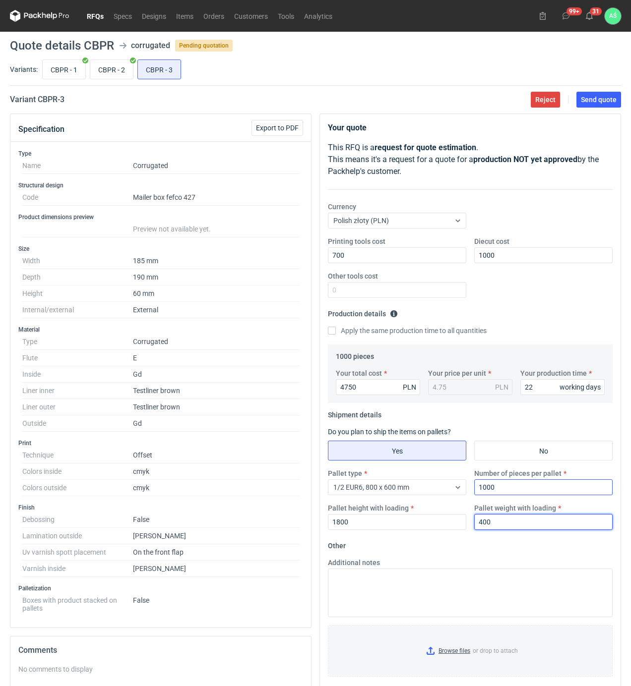
type input "400"
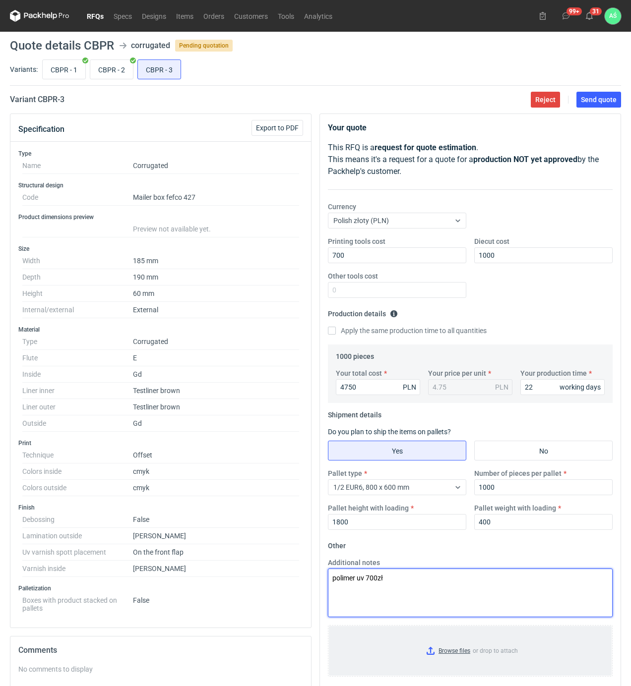
type textarea "polimer uv 700zł"
click at [456, 652] on input "Browse files or drop to attach" at bounding box center [470, 651] width 283 height 50
click at [611, 96] on span "Send quote" at bounding box center [598, 99] width 36 height 7
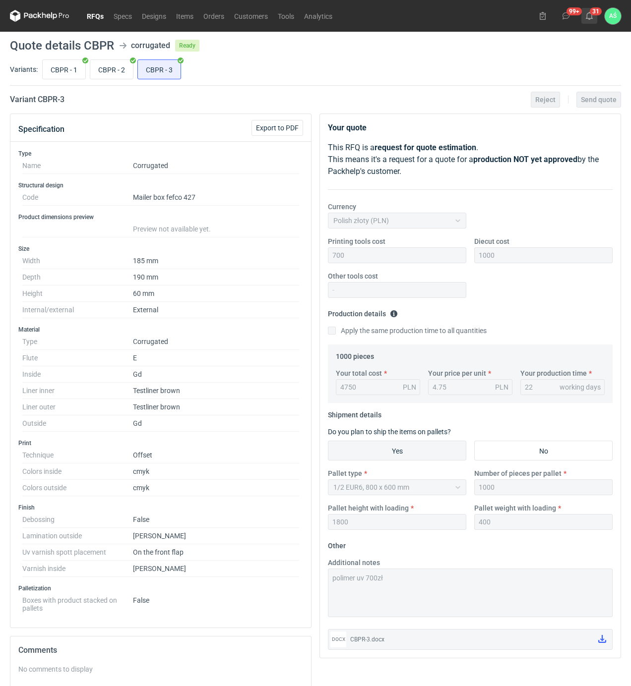
click at [591, 16] on use at bounding box center [588, 16] width 7 height 8
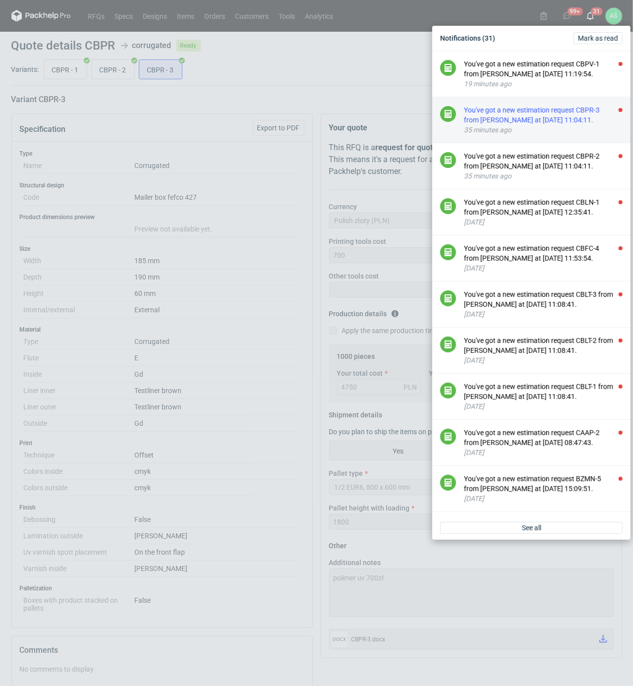
click at [570, 123] on div "You've got a new estimation request CBPR-3 from [PERSON_NAME] at [DATE] 11:04:1…" at bounding box center [543, 115] width 159 height 20
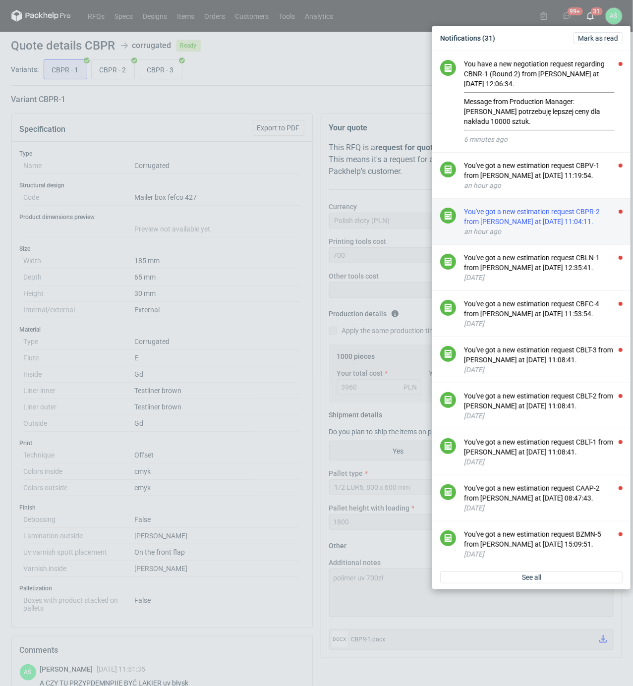
click at [581, 227] on div "You've got a new estimation request CBPR-2 from [PERSON_NAME] at [DATE] 11:04:1…" at bounding box center [543, 217] width 159 height 20
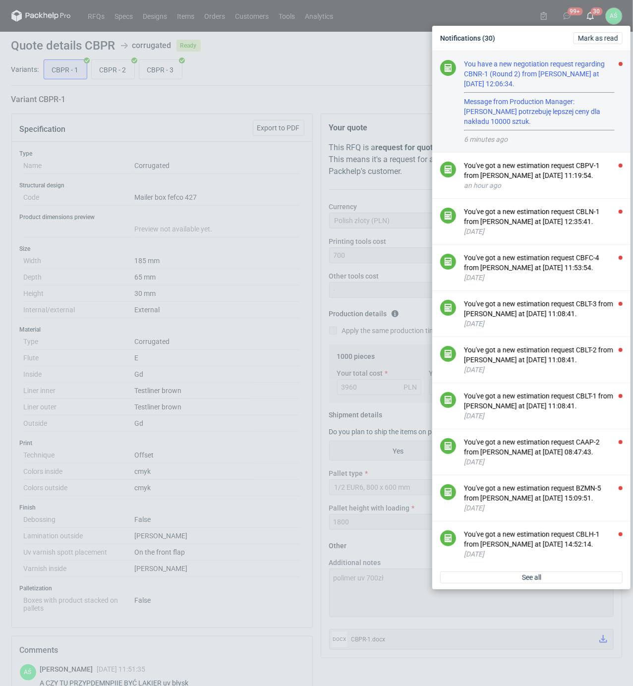
click at [548, 116] on div "You have a new negotiation request regarding CBNR-1 (Round 2) from [PERSON_NAME…" at bounding box center [543, 95] width 159 height 72
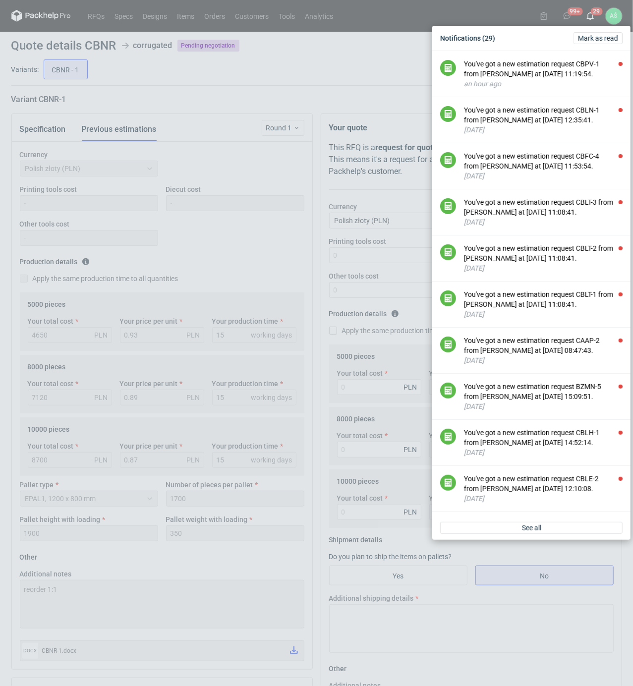
click at [282, 211] on div "Notifications (29) [PERSON_NAME] as read You've got a new estimation request CB…" at bounding box center [316, 343] width 633 height 686
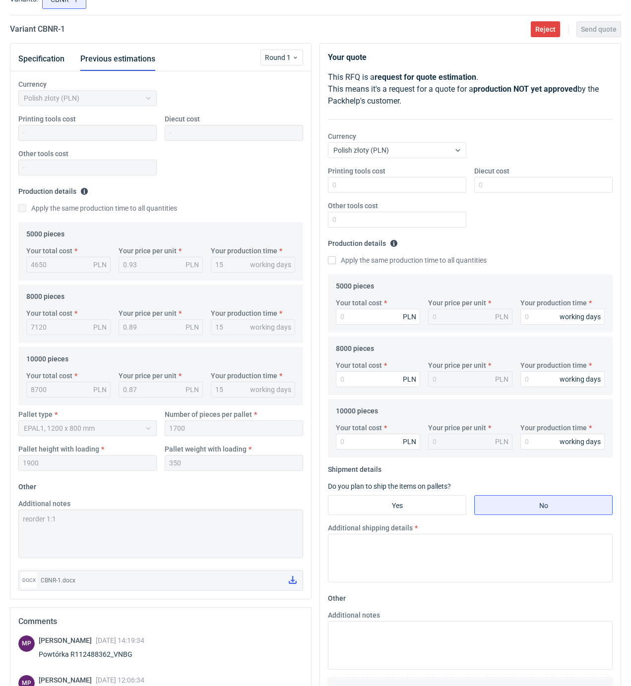
scroll to position [66, 0]
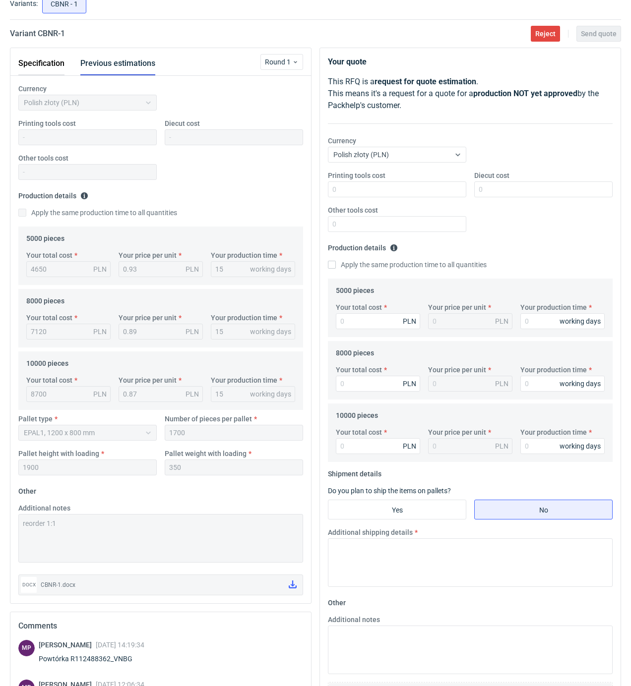
click at [50, 60] on button "Specification" at bounding box center [41, 64] width 46 height 24
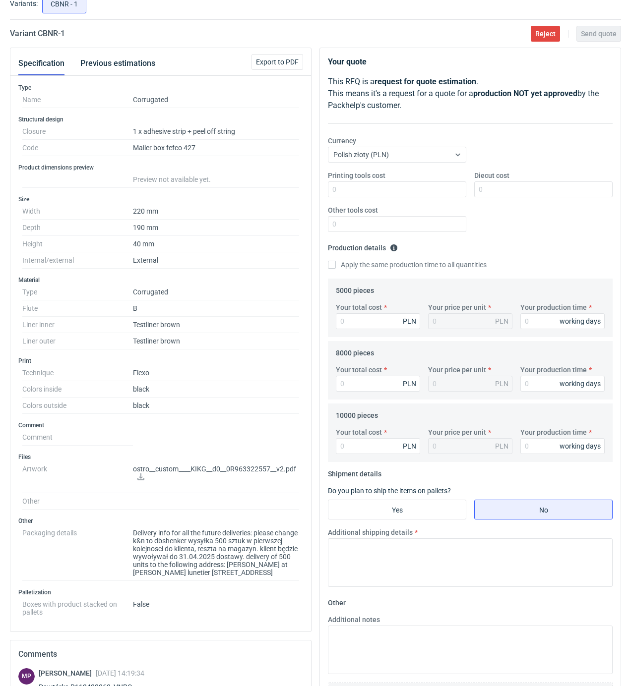
click at [141, 480] on icon at bounding box center [141, 476] width 8 height 7
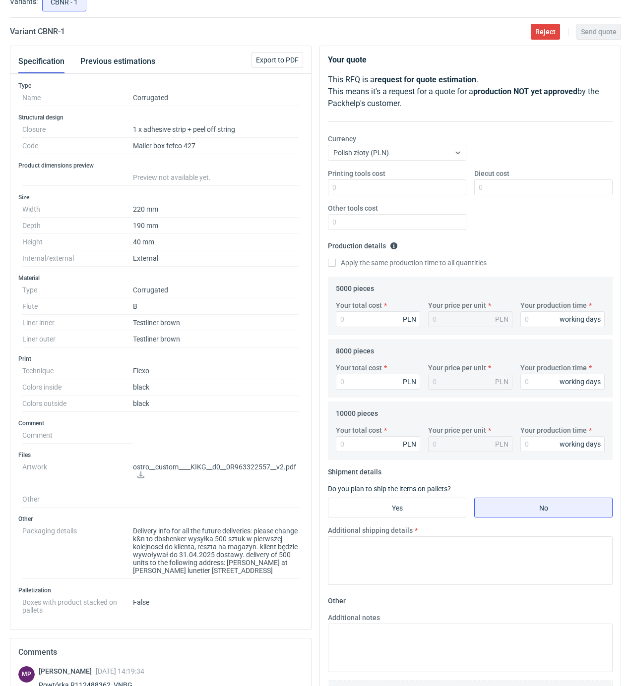
scroll to position [63, 0]
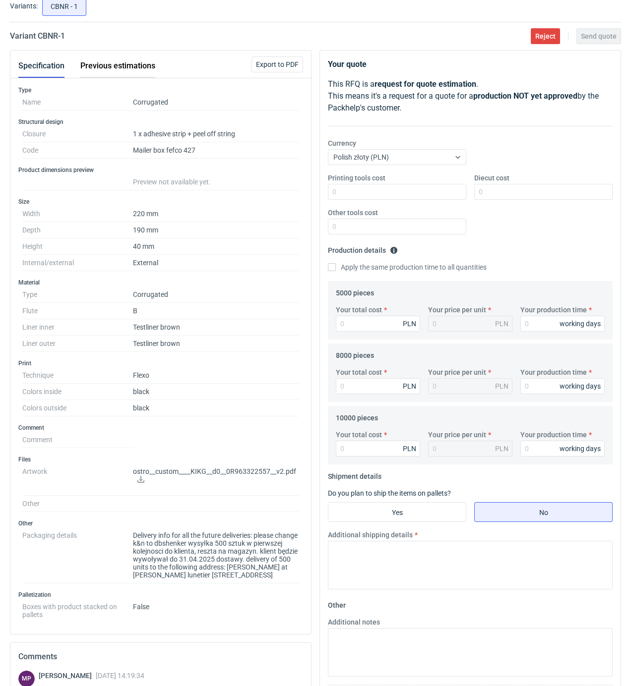
click at [88, 61] on button "Previous estimations" at bounding box center [117, 66] width 75 height 24
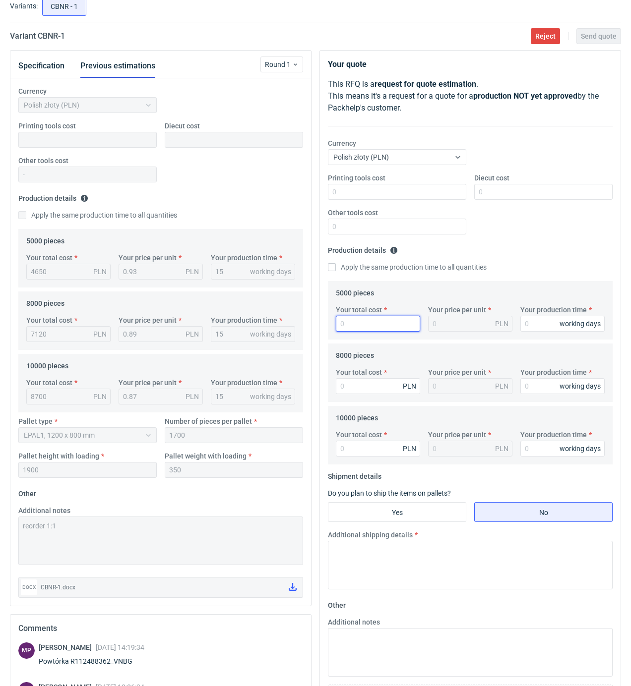
click at [355, 322] on input "Your total cost" at bounding box center [378, 324] width 84 height 16
type input "4650"
type input "0.93"
type input "15"
type input "7120"
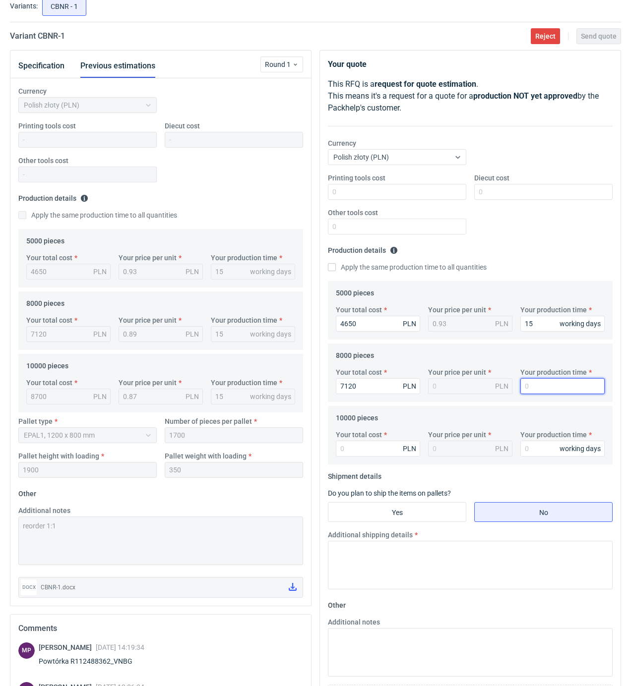
type input "0.89"
type input "15"
type input "81"
type input "0.01"
type input "8100"
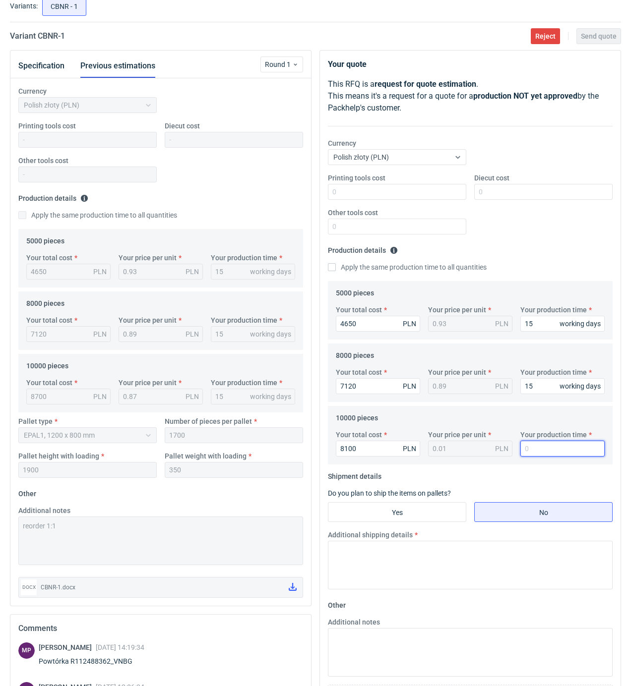
type input "0.81"
type input "15"
click at [403, 511] on input "Yes" at bounding box center [396, 512] width 137 height 19
radio input "true"
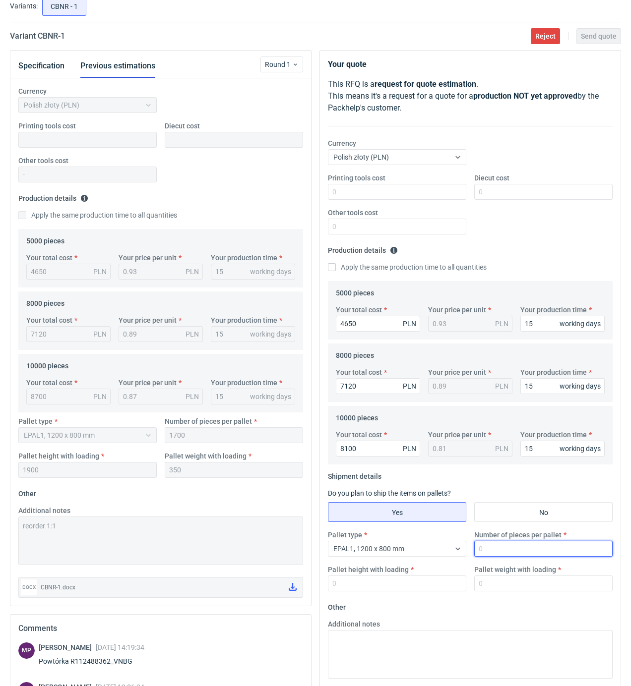
click at [518, 551] on input "Number of pieces per pallet" at bounding box center [543, 549] width 138 height 16
type input "1700"
type input "1900"
type input "350"
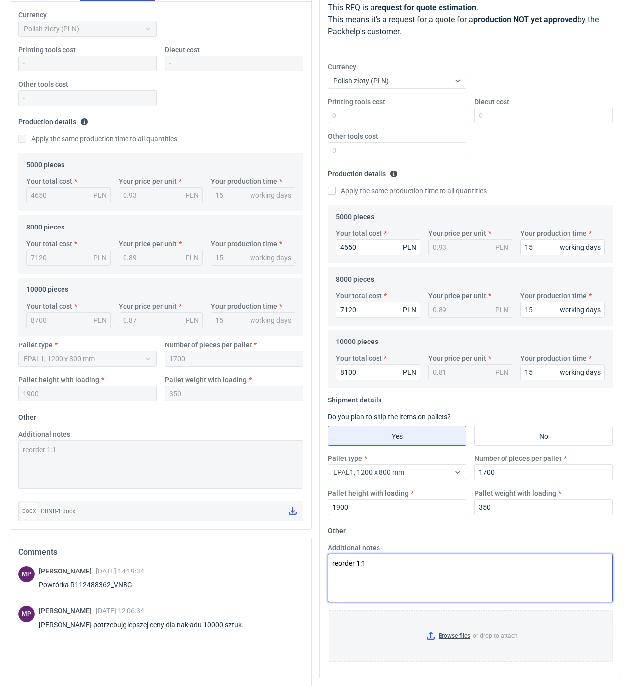
scroll to position [231, 0]
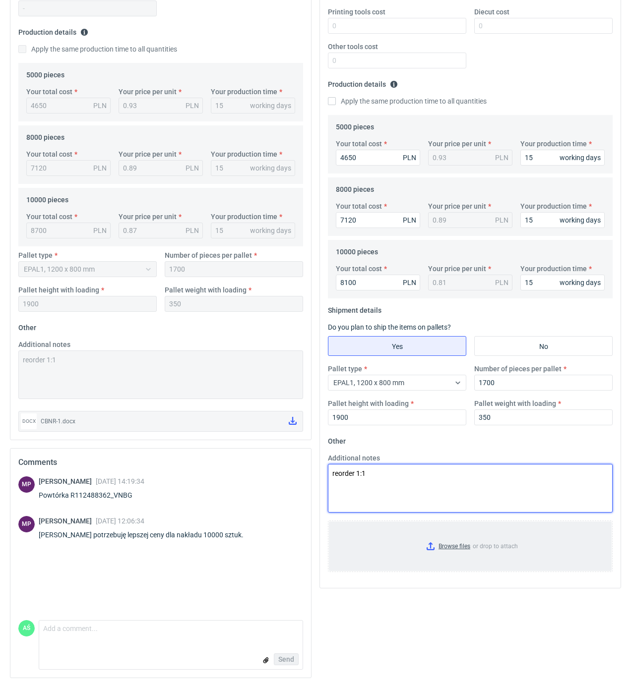
type textarea "reorder 1:1"
click at [461, 547] on input "Browse files or drop to attach" at bounding box center [470, 546] width 283 height 50
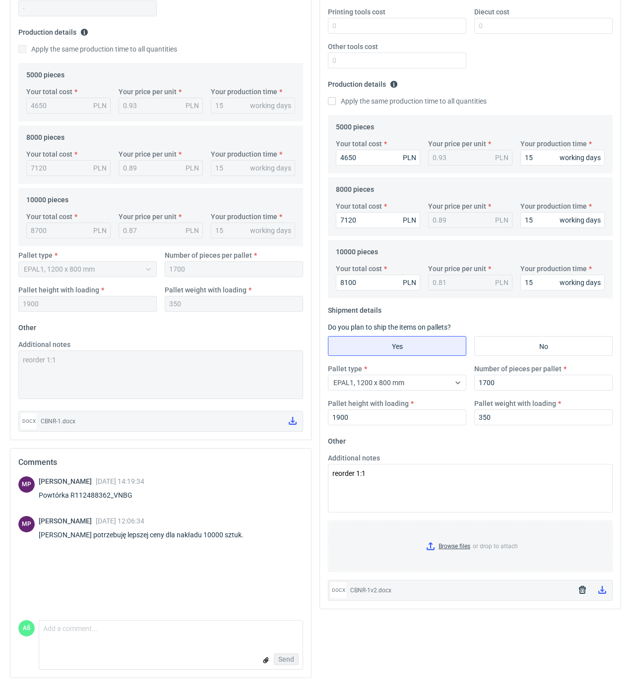
scroll to position [0, 0]
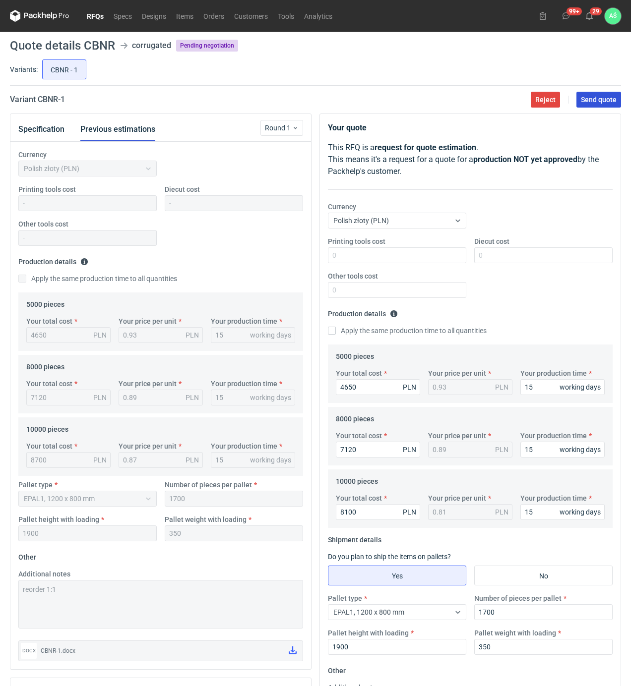
click at [605, 105] on button "Send quote" at bounding box center [598, 100] width 45 height 16
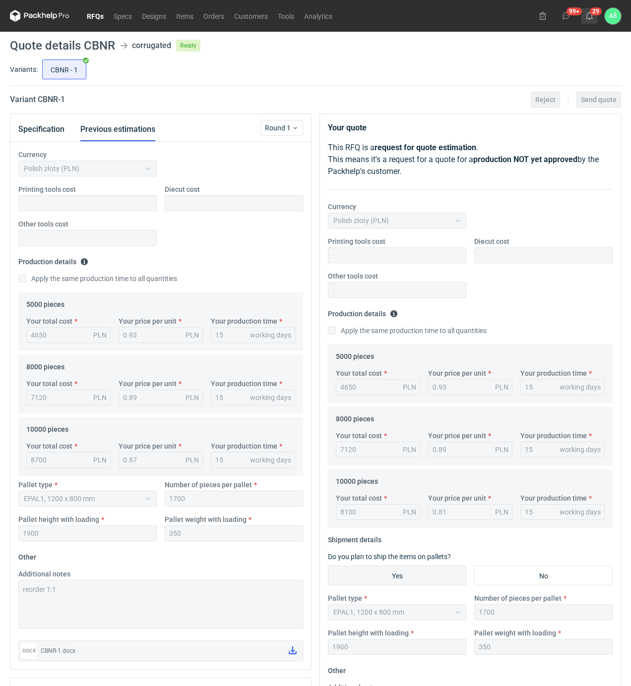
click at [591, 18] on use at bounding box center [588, 16] width 7 height 8
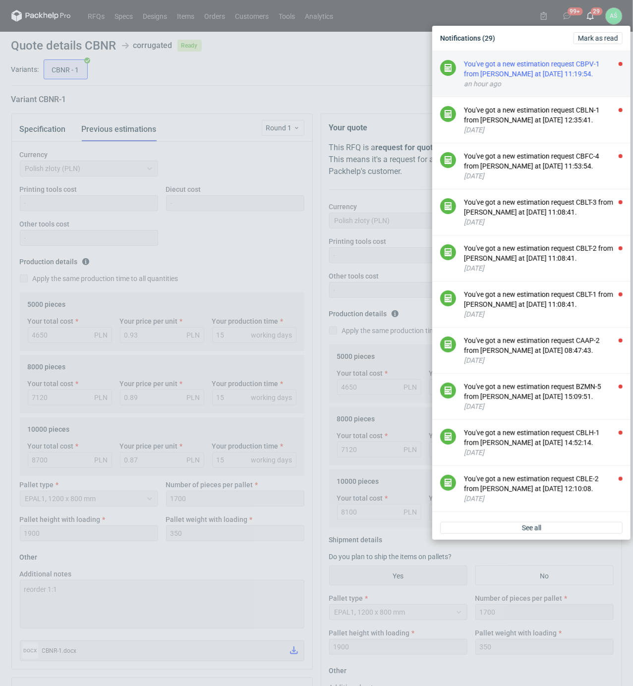
click at [581, 73] on div "You've got a new estimation request CBPV-1 from [PERSON_NAME] at [DATE] 11:19:5…" at bounding box center [543, 69] width 159 height 20
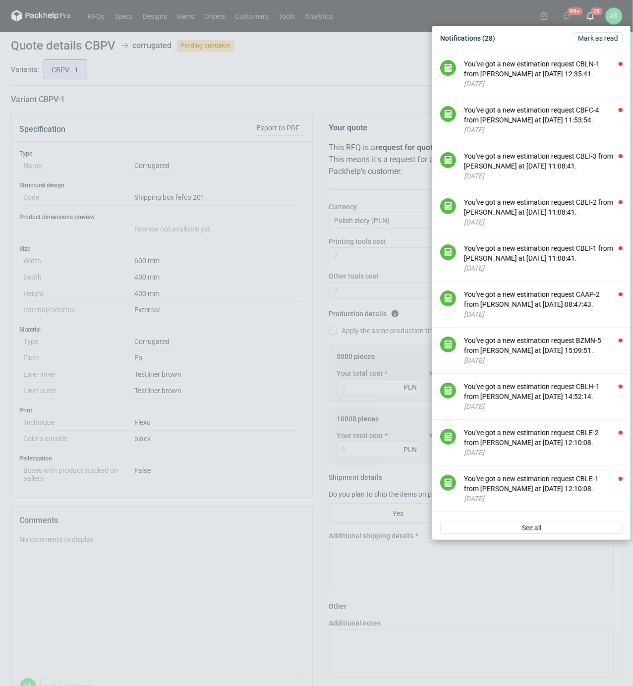
click at [189, 108] on div "Notifications (28) [PERSON_NAME] as read You've got a new estimation request CB…" at bounding box center [316, 343] width 633 height 686
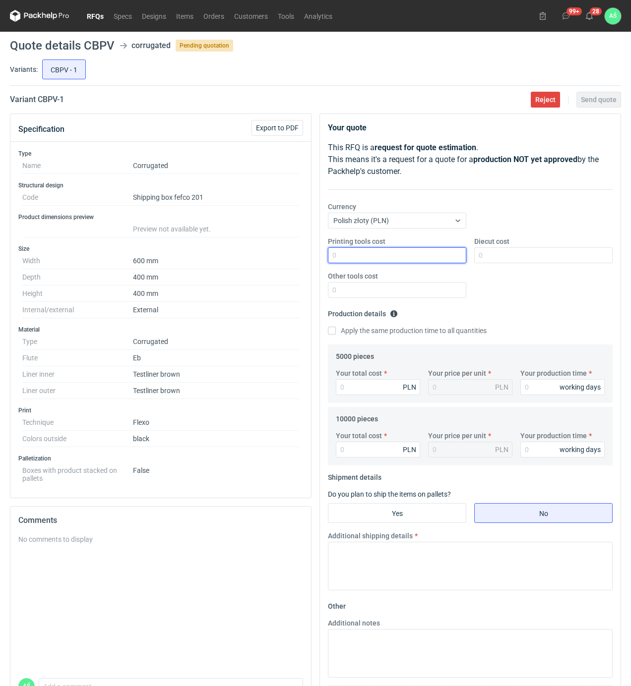
click at [433, 252] on input "Printing tools cost" at bounding box center [397, 255] width 138 height 16
type input "1600"
type input "18450"
type input "3.69"
type input "15"
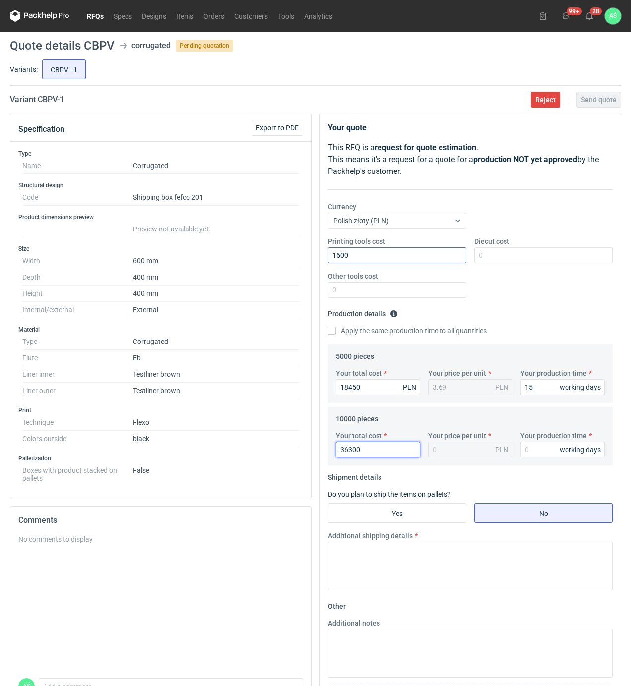
type input "36300"
type input "3.63"
type input "15"
click at [417, 515] on input "Yes" at bounding box center [396, 513] width 137 height 19
radio input "true"
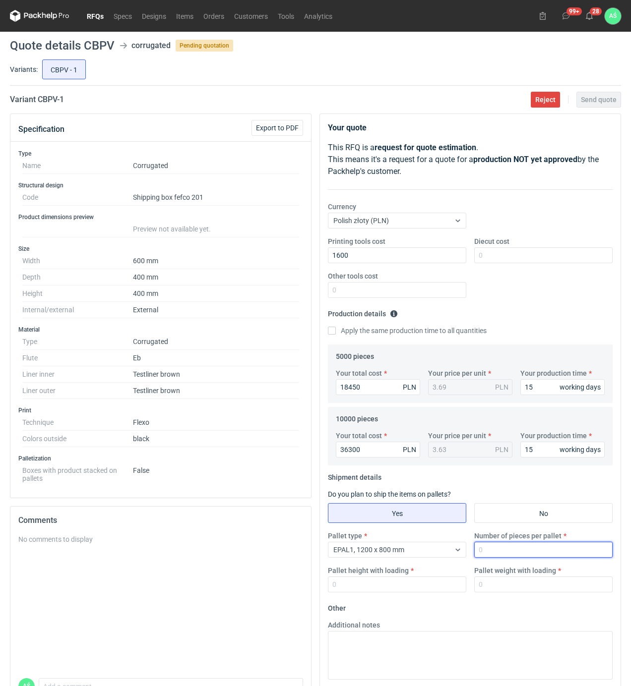
click at [486, 552] on input "Number of pieces per pallet" at bounding box center [543, 550] width 138 height 16
type input "200"
type input "1850"
type input "300"
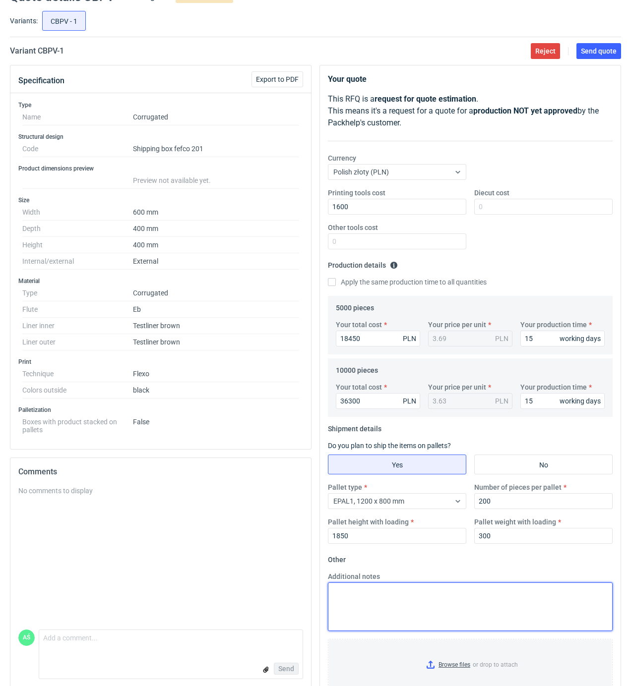
scroll to position [80, 0]
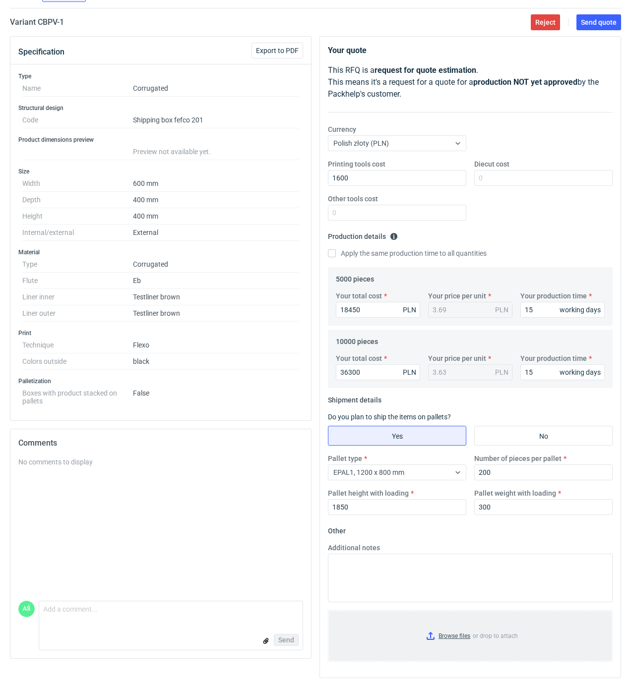
click at [455, 647] on input "Browse files or drop to attach" at bounding box center [470, 636] width 283 height 50
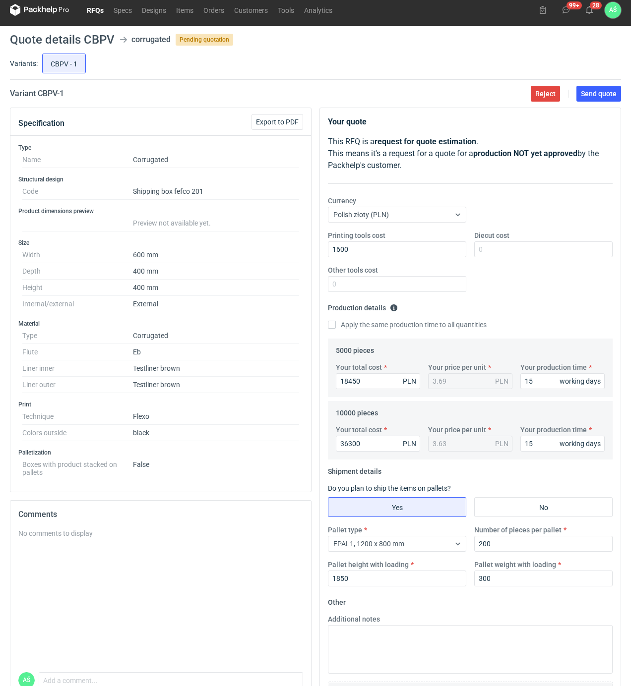
scroll to position [0, 0]
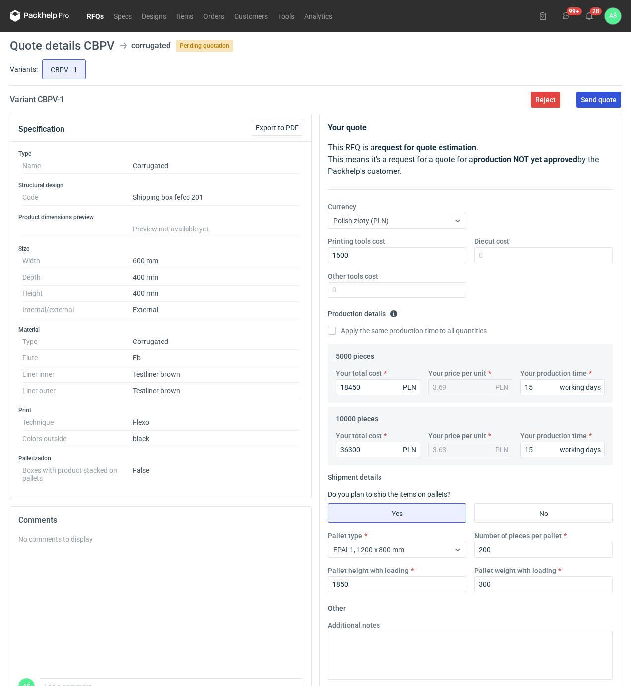
click at [603, 104] on button "Send quote" at bounding box center [598, 100] width 45 height 16
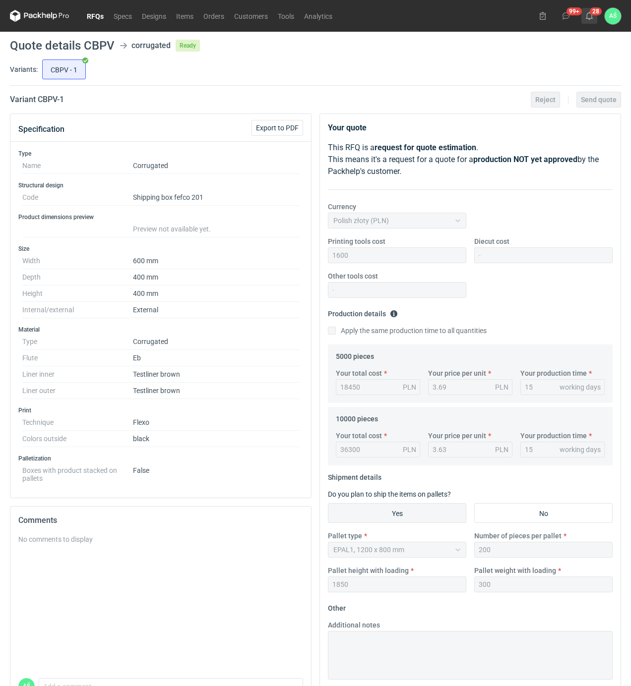
click at [589, 16] on icon at bounding box center [589, 16] width 8 height 8
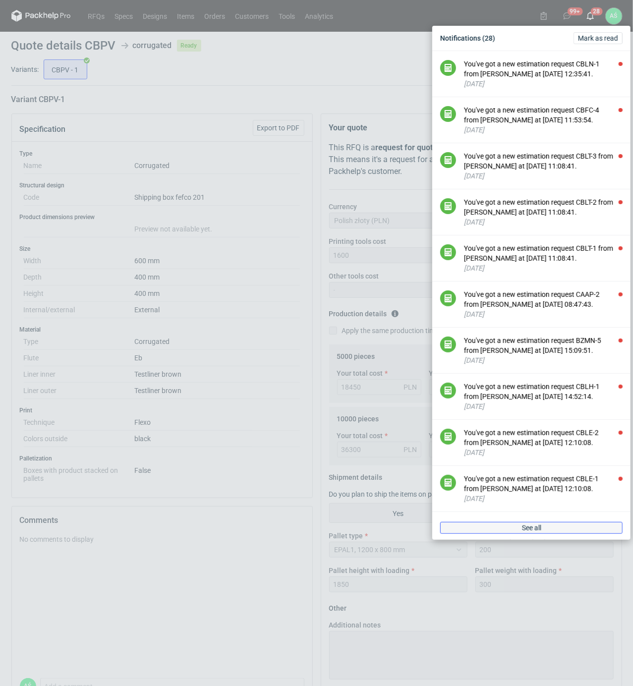
click at [539, 531] on span "See all" at bounding box center [531, 527] width 19 height 7
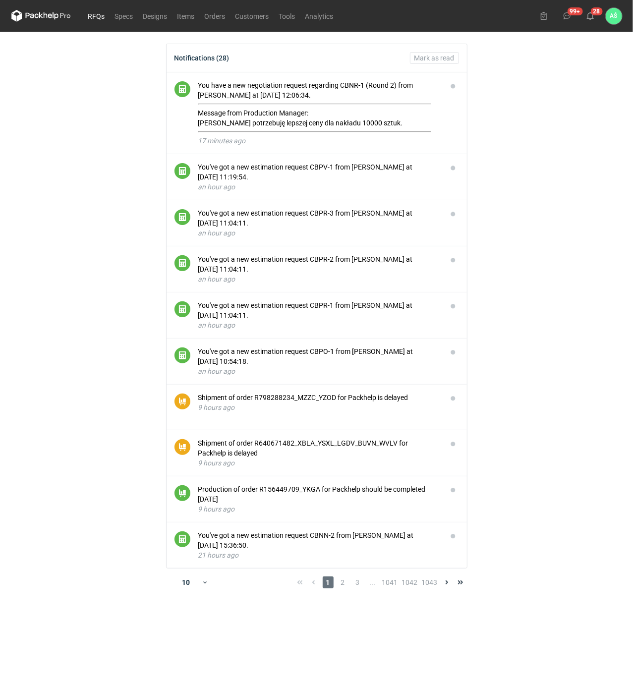
click at [104, 17] on link "RFQs" at bounding box center [96, 16] width 27 height 12
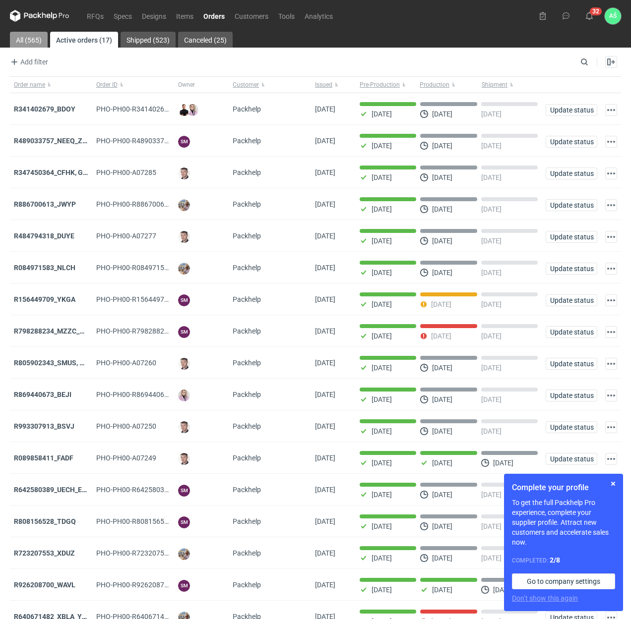
click at [25, 46] on link "All (565)" at bounding box center [29, 40] width 38 height 16
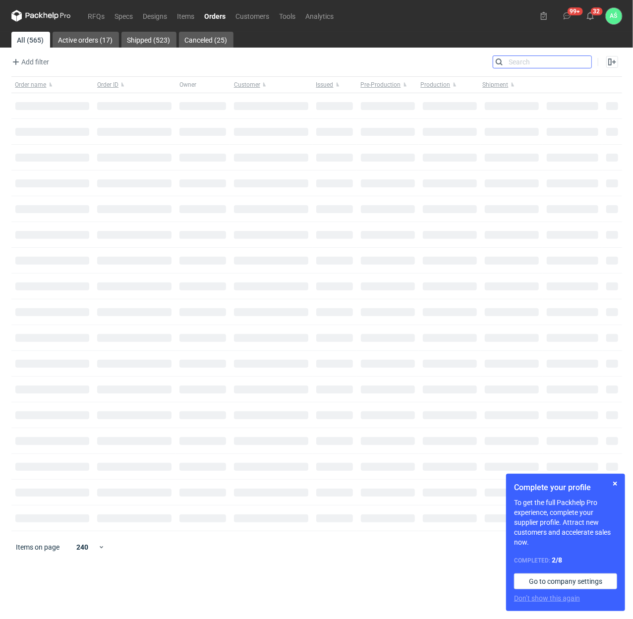
click at [586, 59] on input "Search" at bounding box center [542, 62] width 98 height 12
click at [575, 61] on input "Search" at bounding box center [542, 62] width 98 height 12
paste input "UZKI"
type input "UZKI"
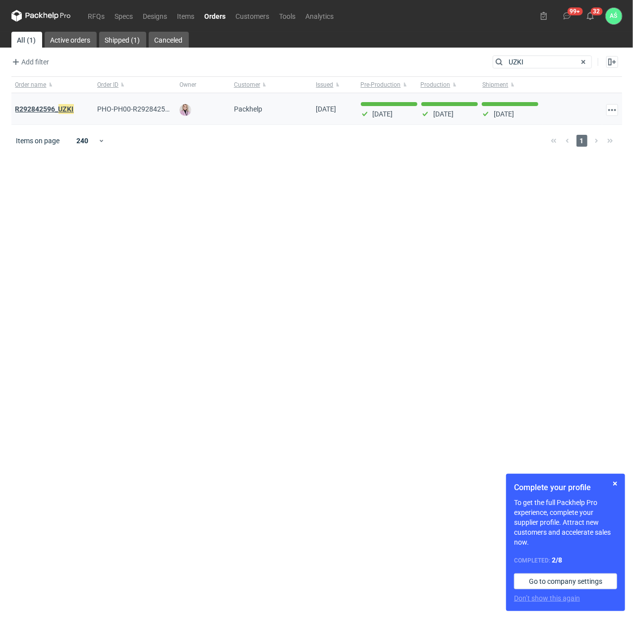
click at [40, 112] on strong "R292842596_ UZKI" at bounding box center [44, 109] width 58 height 11
